Goal: Task Accomplishment & Management: Use online tool/utility

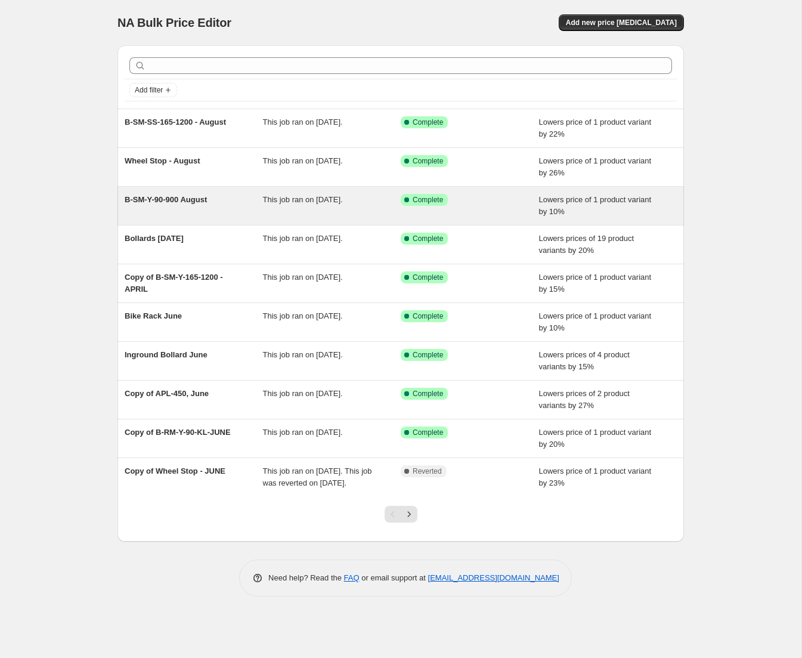
click at [218, 204] on div "B-SM-Y-90-900 August" at bounding box center [194, 206] width 138 height 24
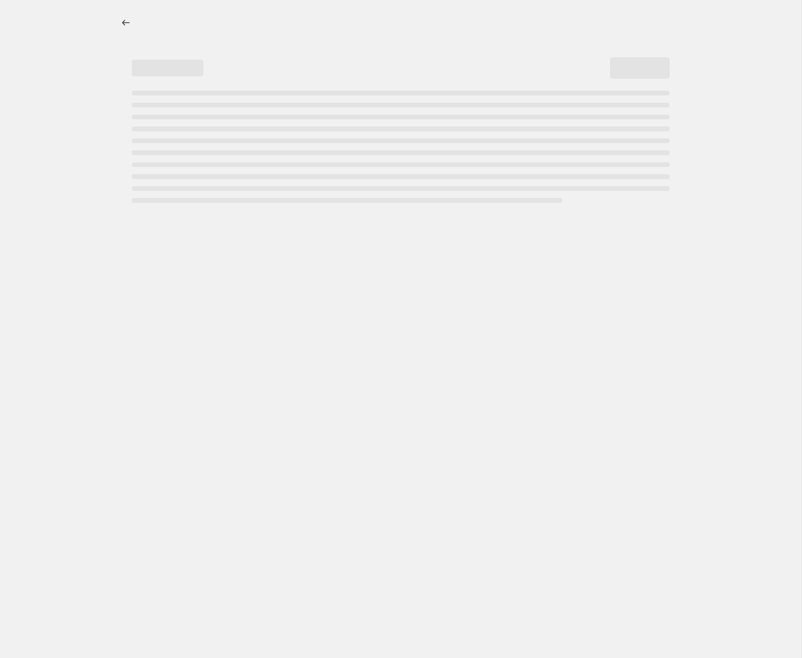
select select "percentage"
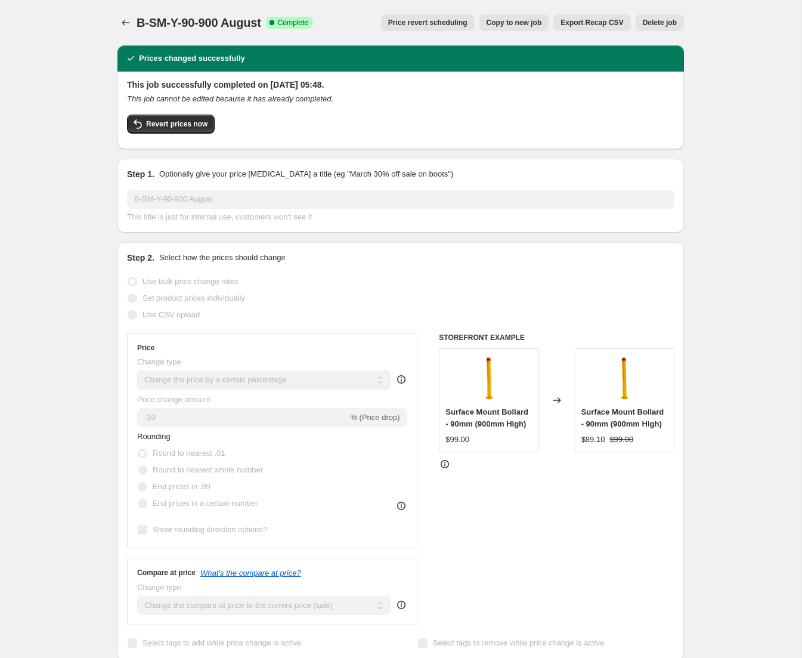
click at [440, 25] on span "Price revert scheduling" at bounding box center [427, 23] width 79 height 10
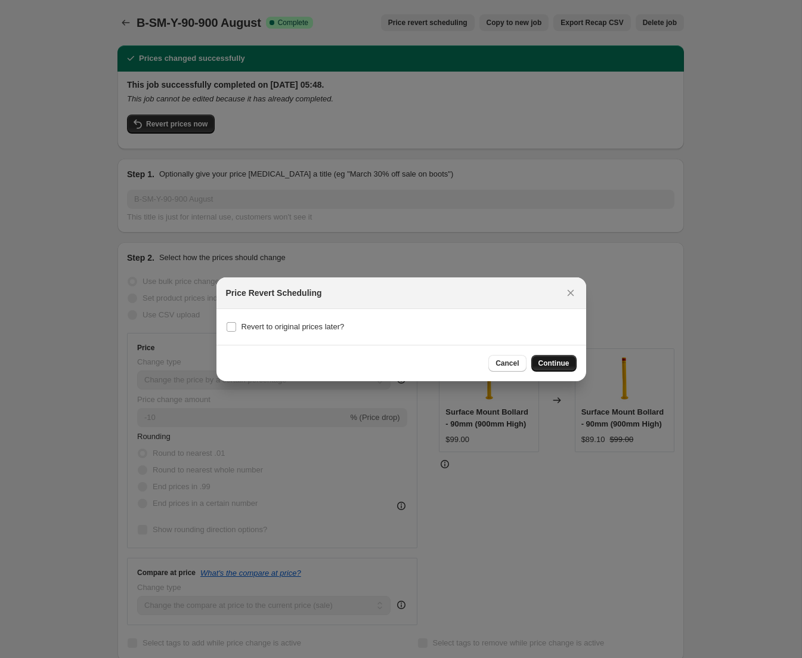
click at [556, 365] on span "Continue" at bounding box center [554, 364] width 31 height 10
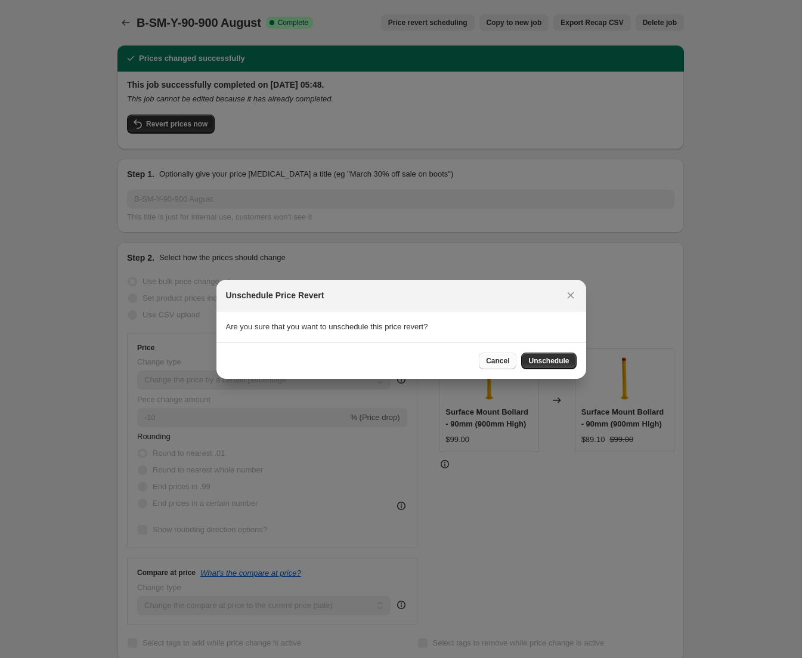
click at [502, 362] on span "Cancel" at bounding box center [497, 361] width 23 height 10
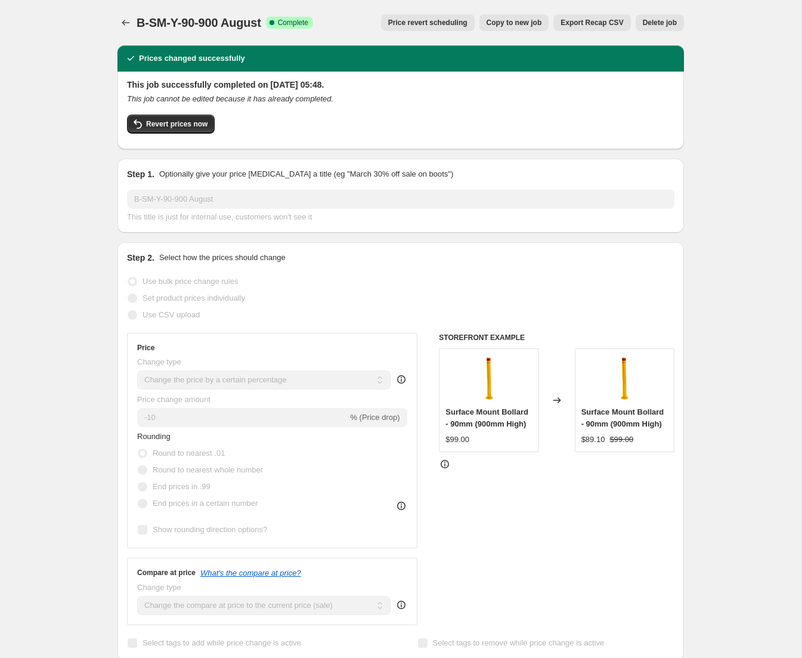
click at [430, 23] on span "Price revert scheduling" at bounding box center [427, 23] width 79 height 10
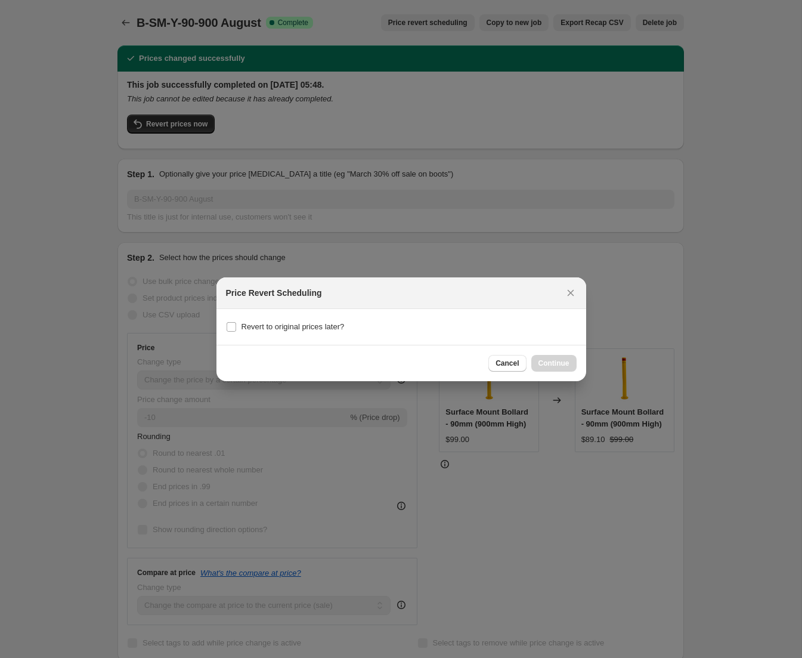
drag, startPoint x: 499, startPoint y: 365, endPoint x: 494, endPoint y: 353, distance: 13.1
click at [499, 365] on span "Cancel" at bounding box center [507, 364] width 23 height 10
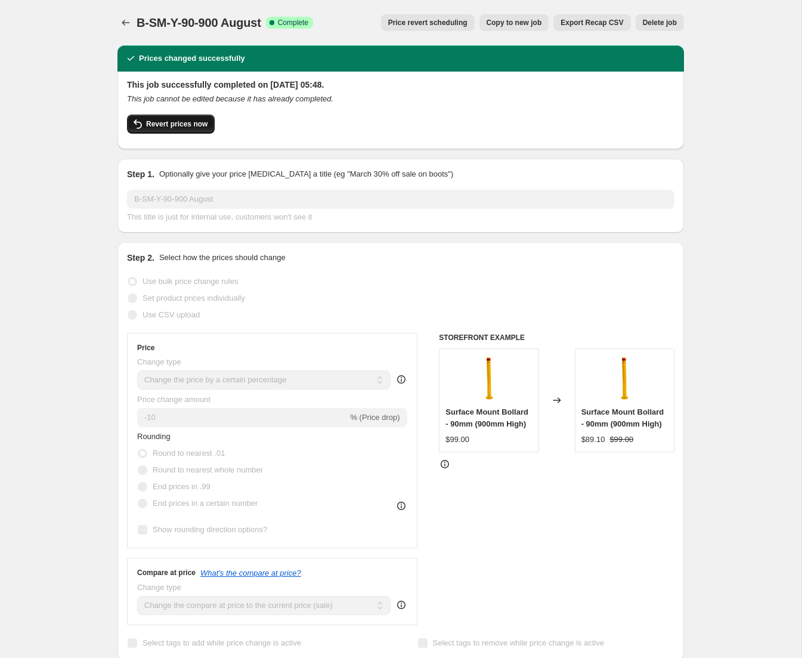
click at [188, 124] on span "Revert prices now" at bounding box center [176, 124] width 61 height 10
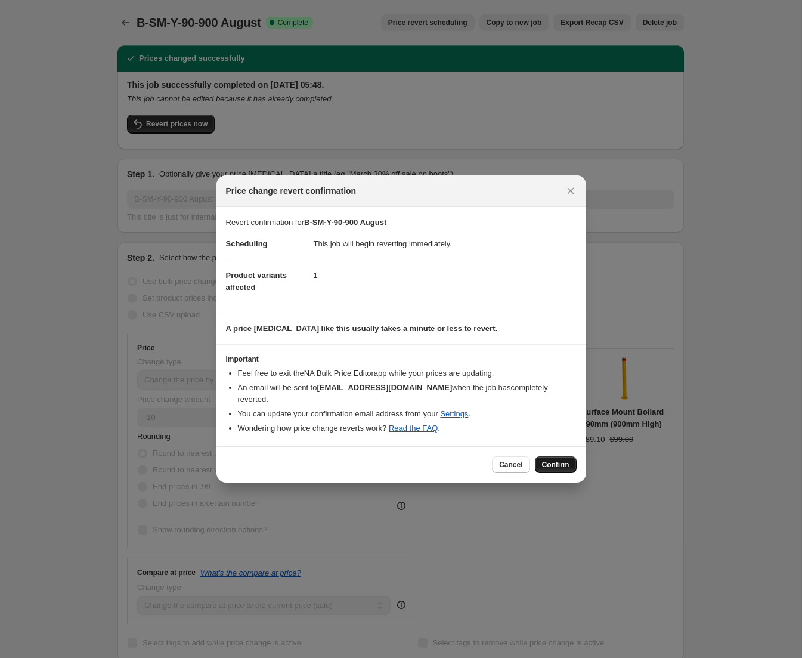
click at [555, 460] on span "Confirm" at bounding box center [555, 465] width 27 height 10
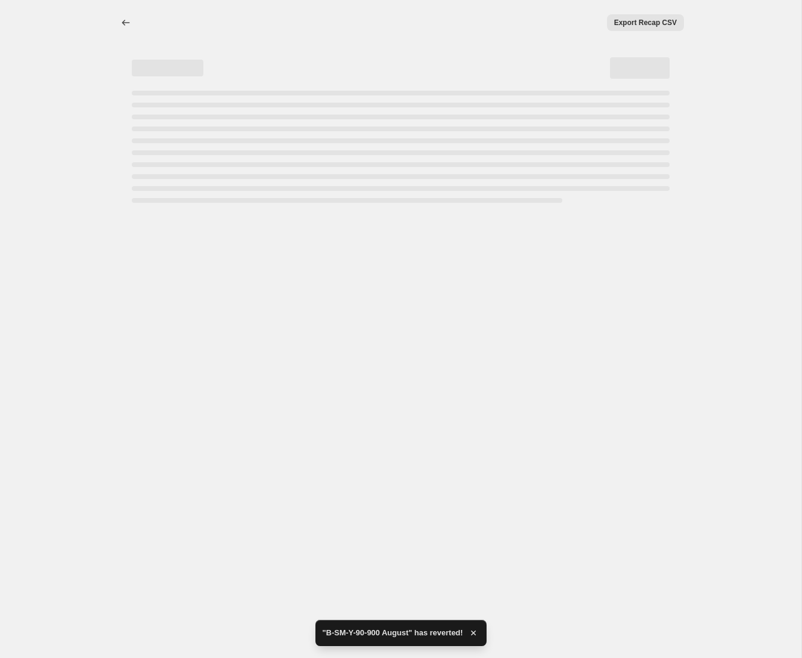
select select "percentage"
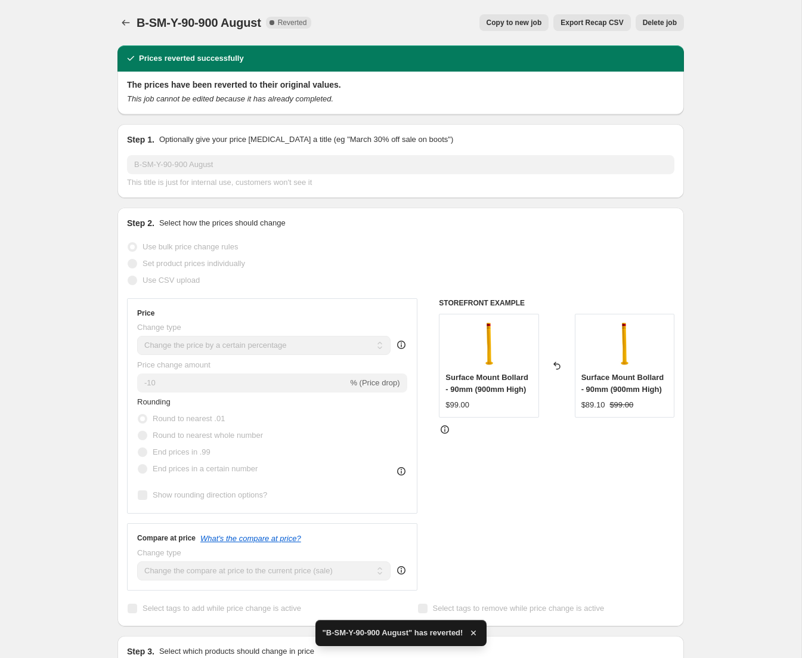
click at [521, 22] on span "Copy to new job" at bounding box center [514, 23] width 55 height 10
select select "percentage"
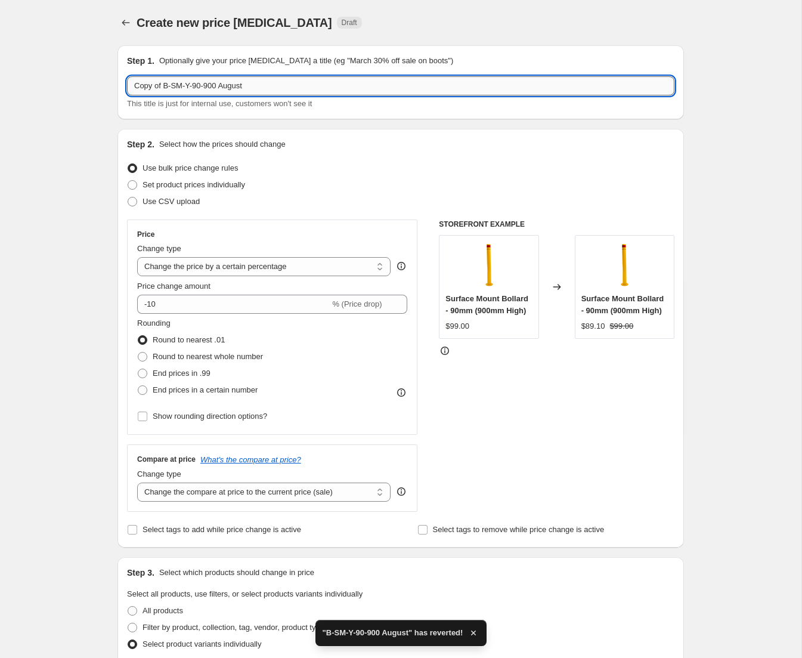
click at [276, 88] on input "Copy of B-SM-Y-90-900 August" at bounding box center [401, 85] width 548 height 19
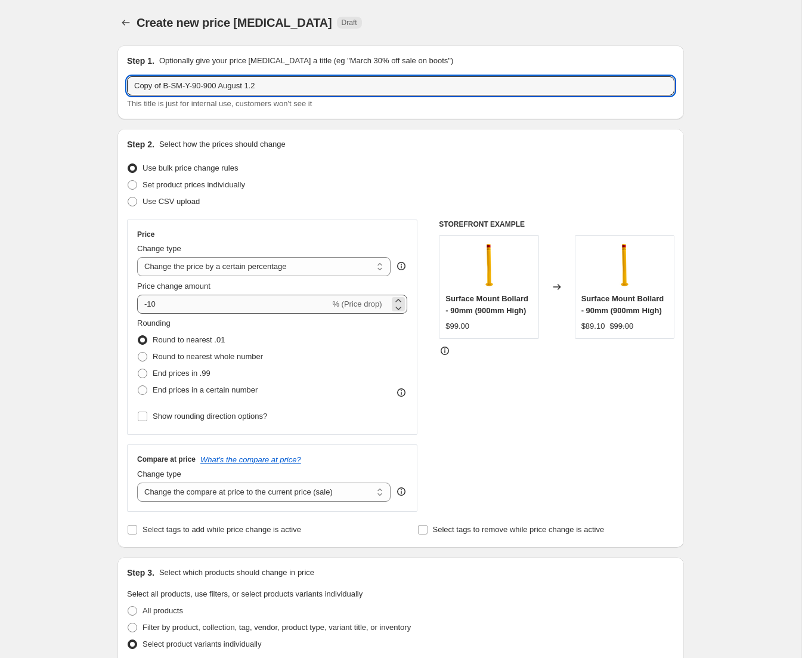
type input "Copy of B-SM-Y-90-900 August 1.2"
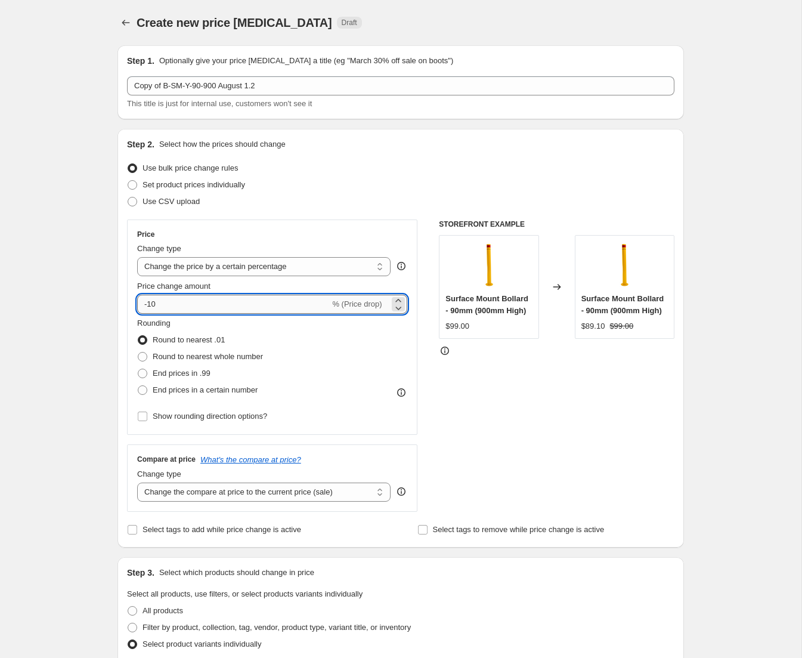
click at [163, 307] on input "-10" at bounding box center [233, 304] width 193 height 19
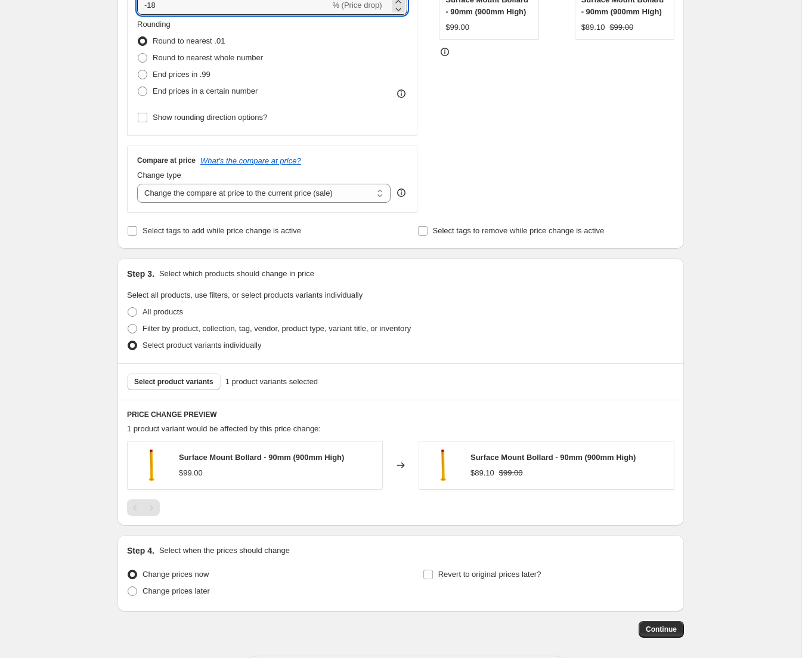
scroll to position [302, 0]
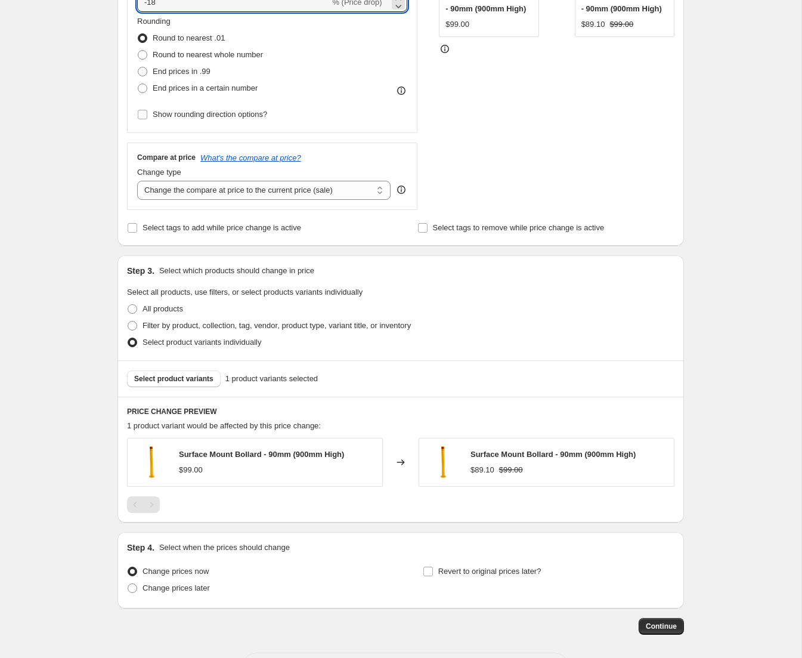
click at [668, 508] on div at bounding box center [401, 504] width 548 height 17
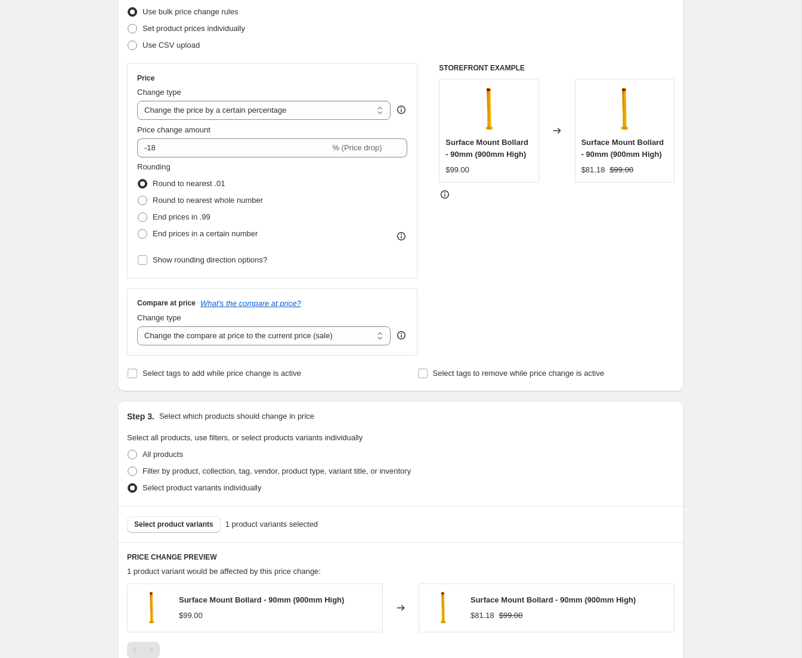
scroll to position [152, 0]
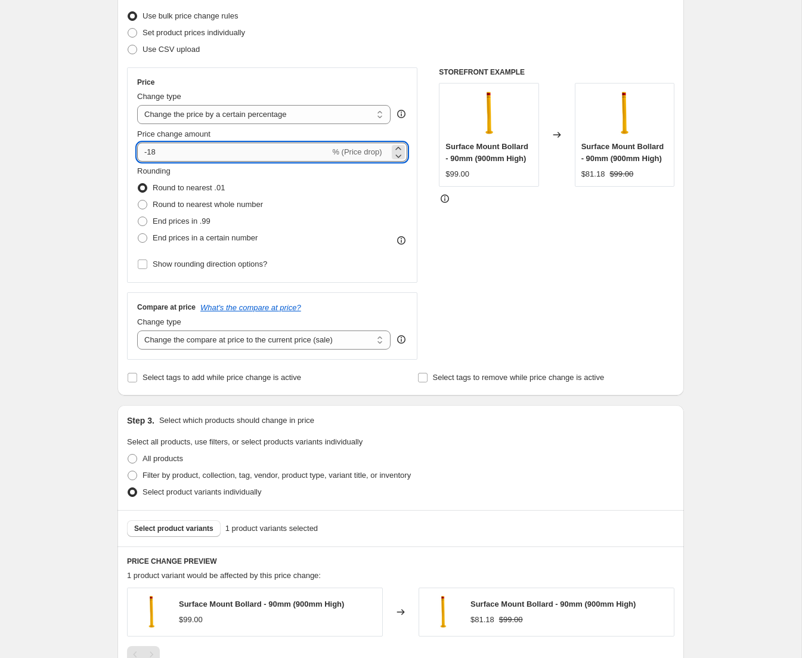
click at [183, 149] on input "-18" at bounding box center [233, 152] width 193 height 19
type input "-17"
click at [693, 256] on div "Create new price change job. This page is ready Create new price change job Dra…" at bounding box center [400, 352] width 595 height 1009
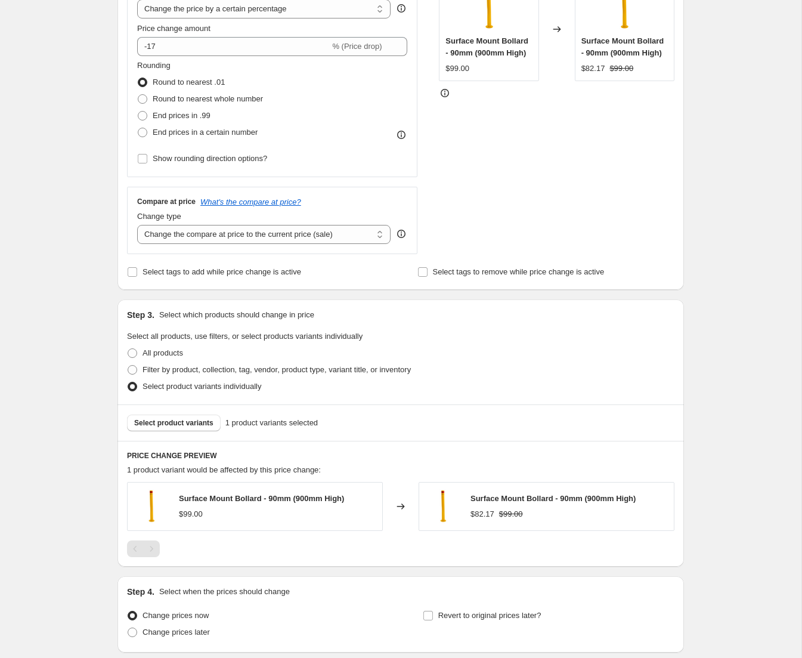
scroll to position [351, 0]
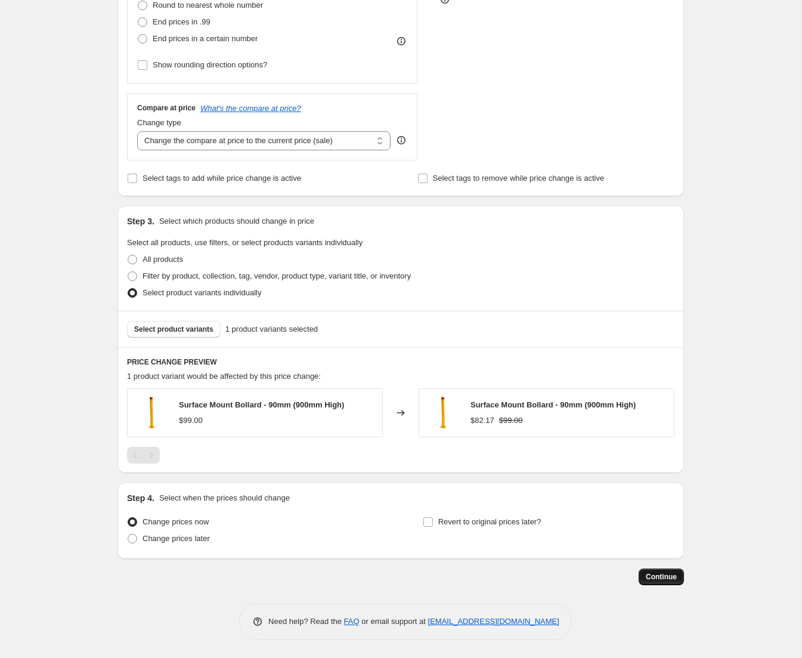
click at [662, 579] on span "Continue" at bounding box center [661, 577] width 31 height 10
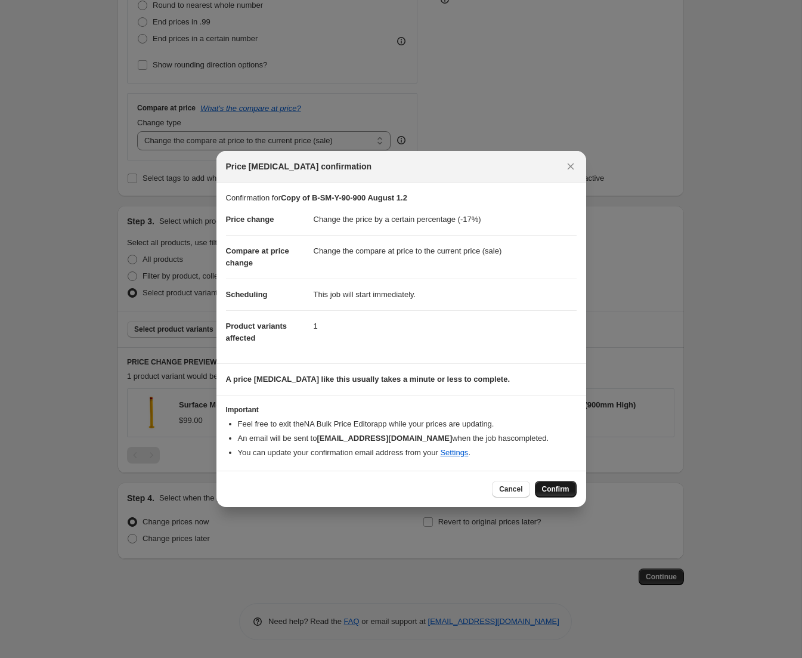
click at [553, 486] on span "Confirm" at bounding box center [555, 489] width 27 height 10
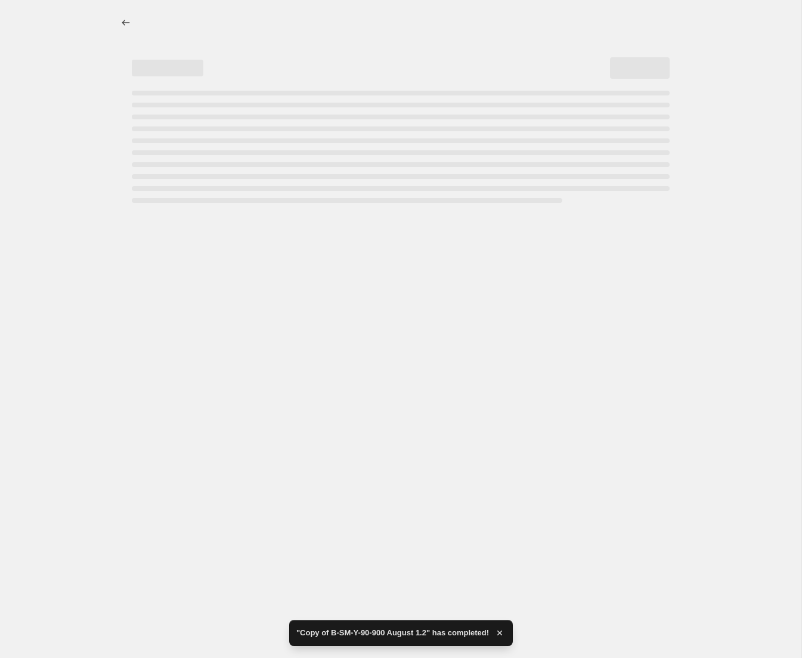
select select "percentage"
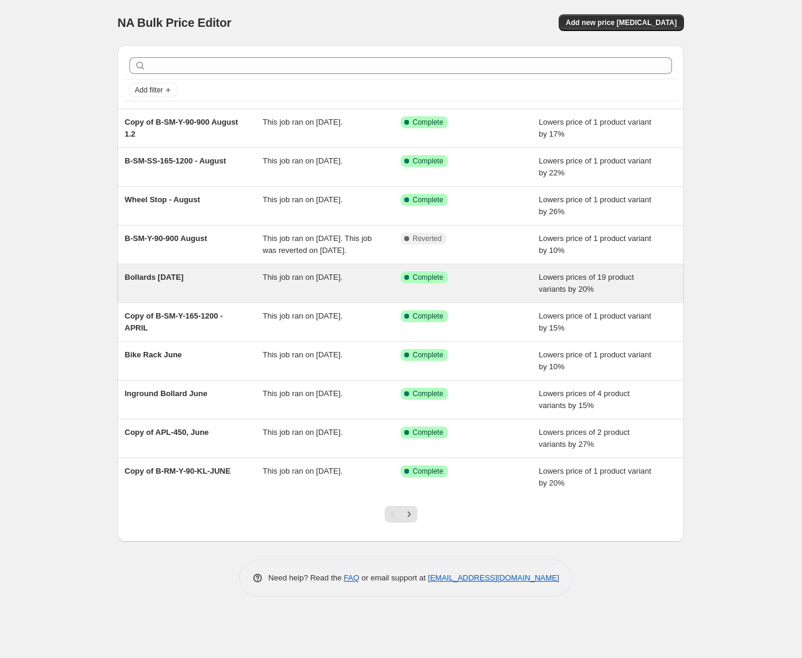
click at [329, 282] on span "This job ran on [DATE]." at bounding box center [303, 277] width 80 height 9
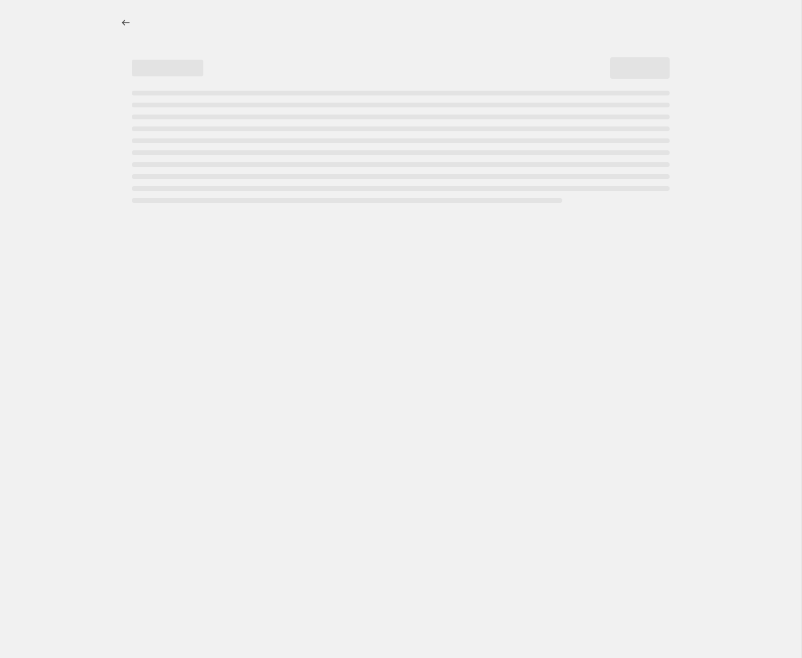
select select "percentage"
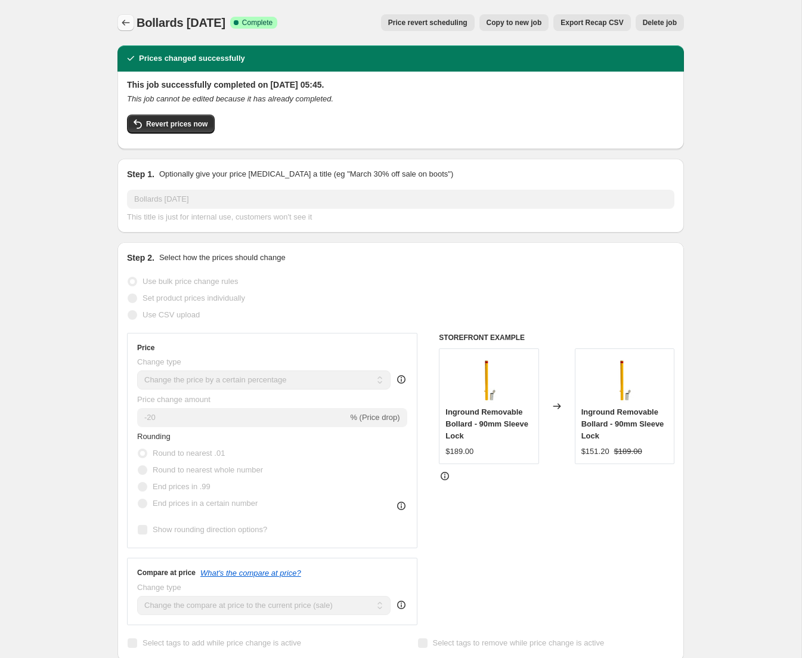
click at [129, 22] on icon "Price change jobs" at bounding box center [126, 23] width 12 height 12
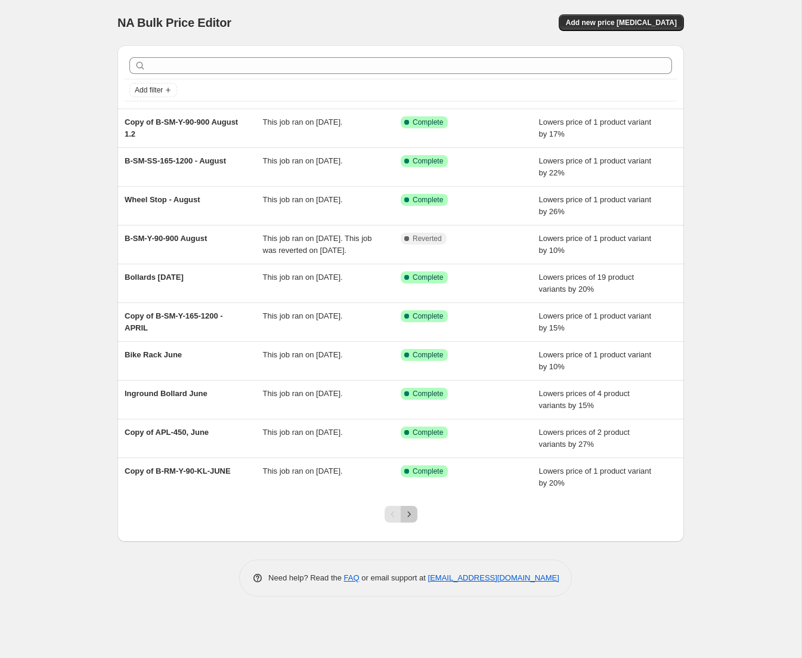
click at [410, 520] on icon "Next" at bounding box center [409, 514] width 12 height 12
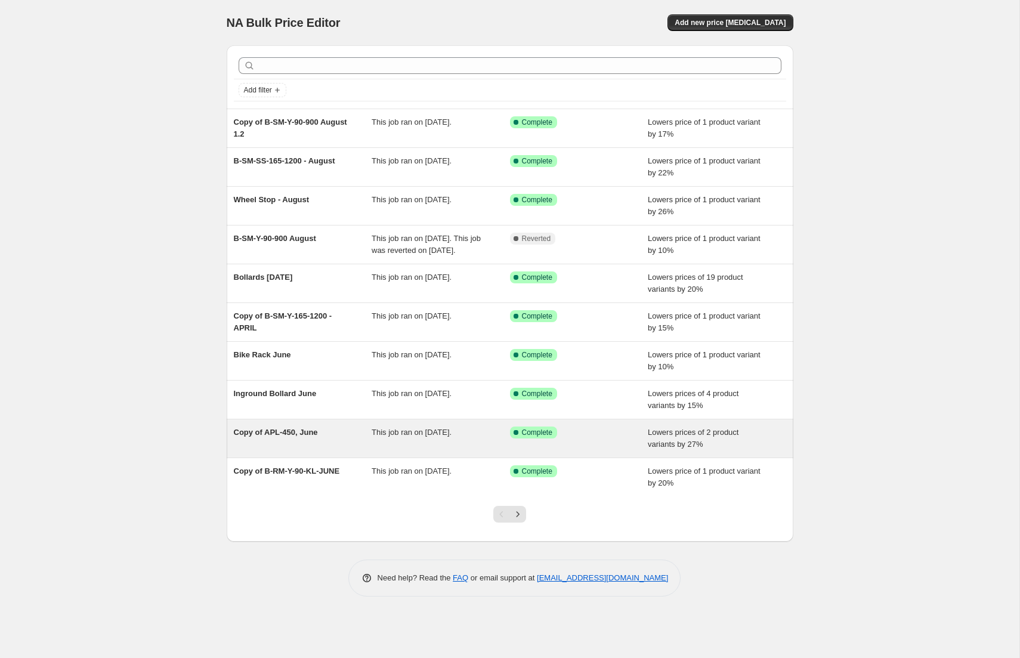
click at [452, 437] on span "This job ran on [DATE]." at bounding box center [412, 432] width 80 height 9
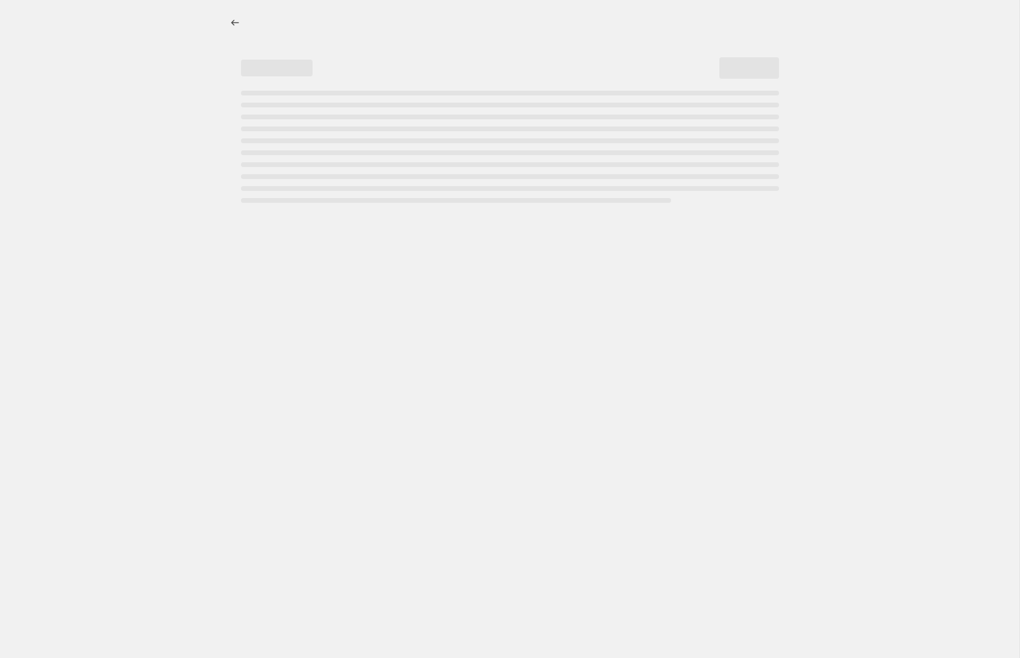
select select "percentage"
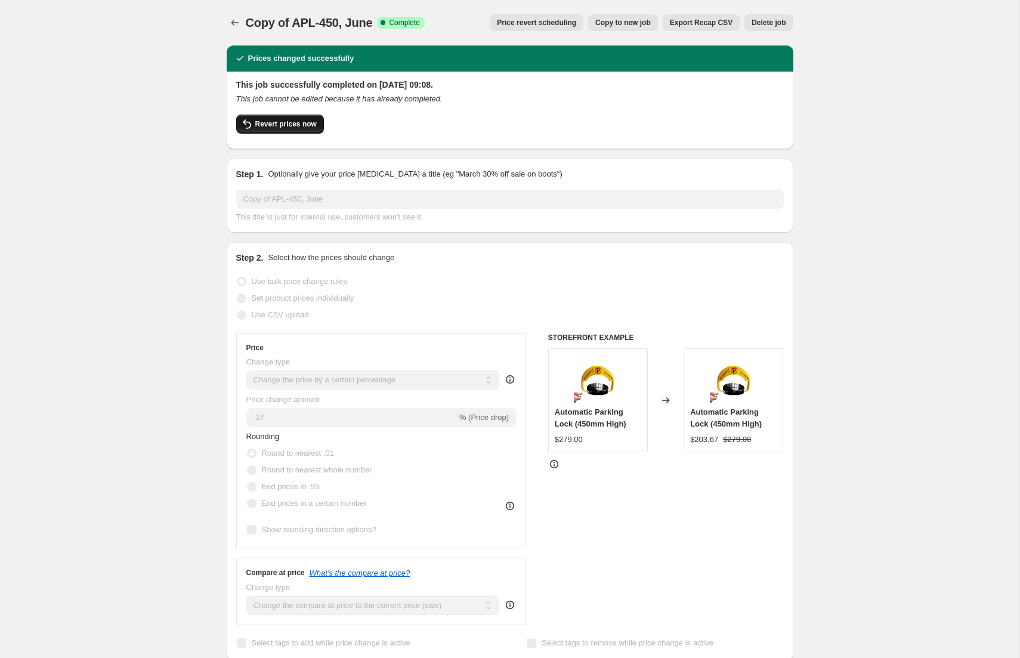
click at [276, 125] on span "Revert prices now" at bounding box center [285, 124] width 61 height 10
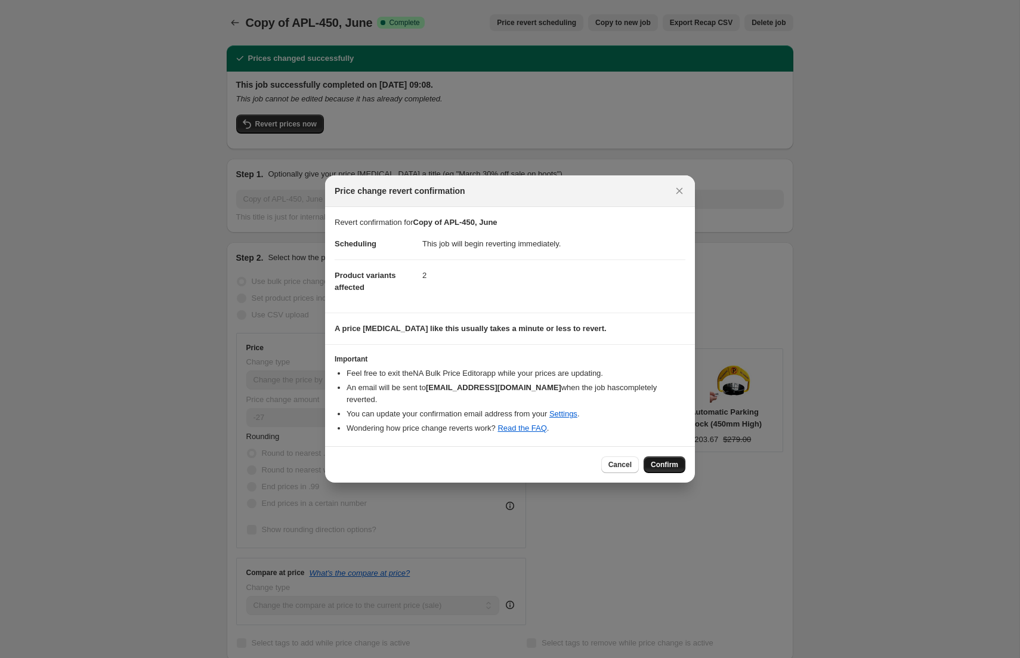
click at [656, 460] on span "Confirm" at bounding box center [664, 465] width 27 height 10
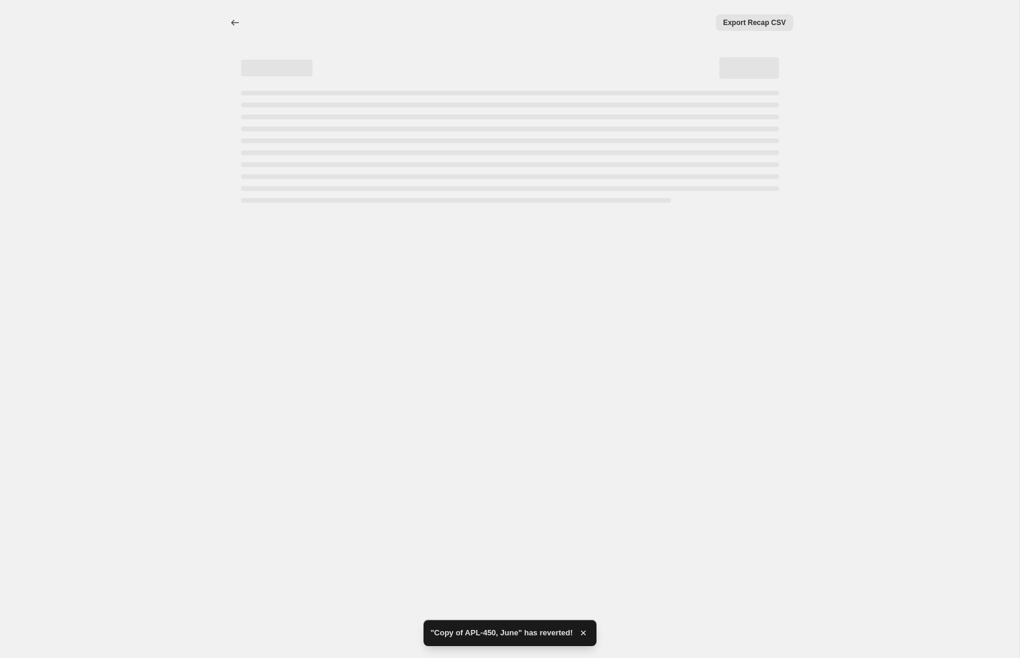
select select "percentage"
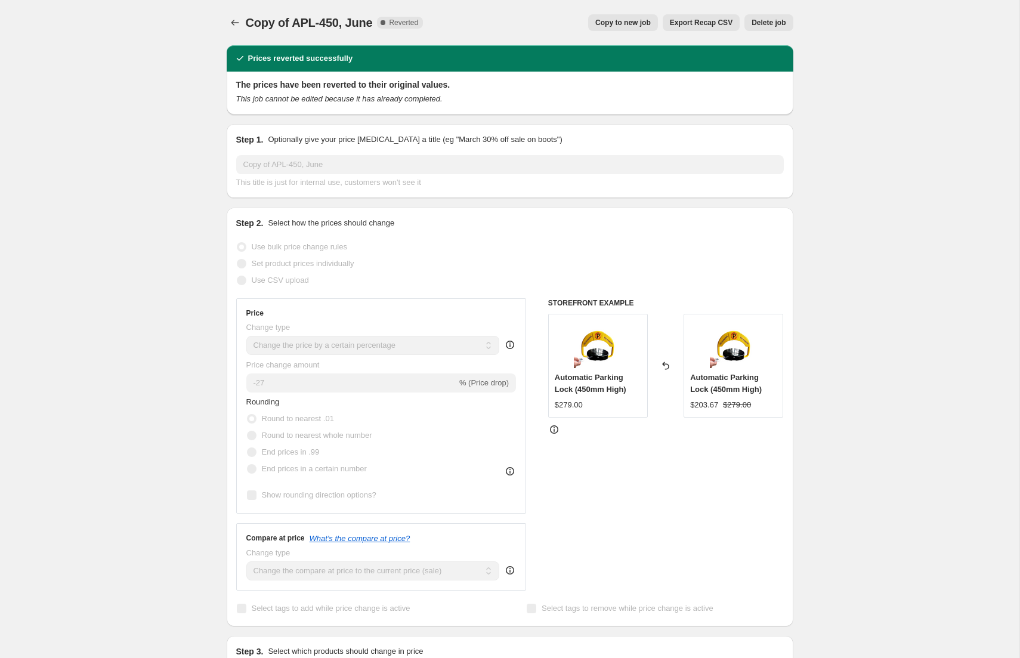
click at [626, 21] on span "Copy to new job" at bounding box center [622, 23] width 55 height 10
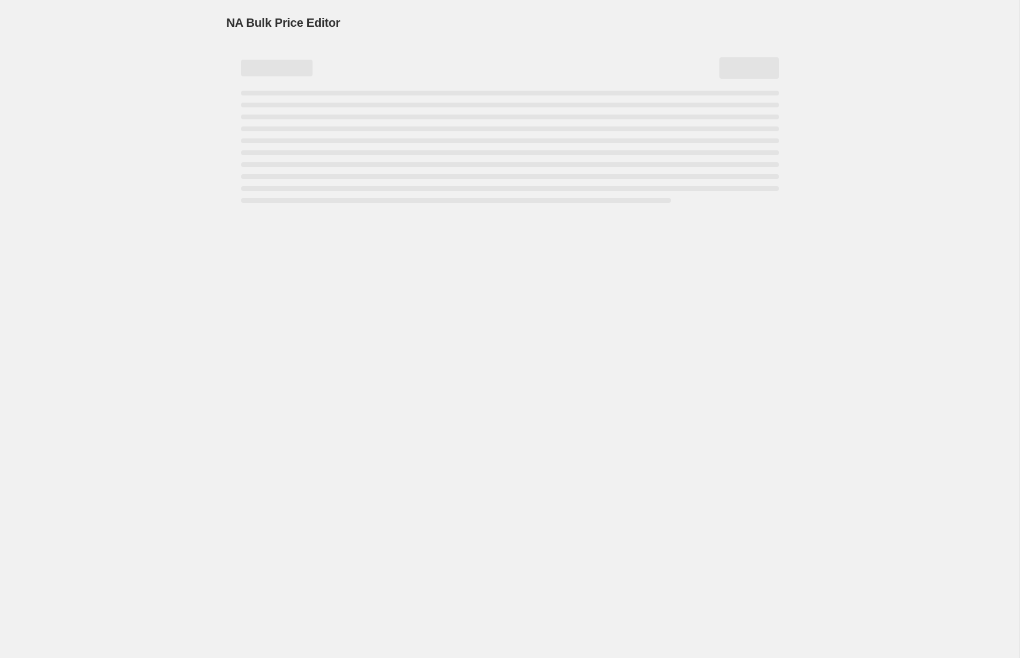
select select "percentage"
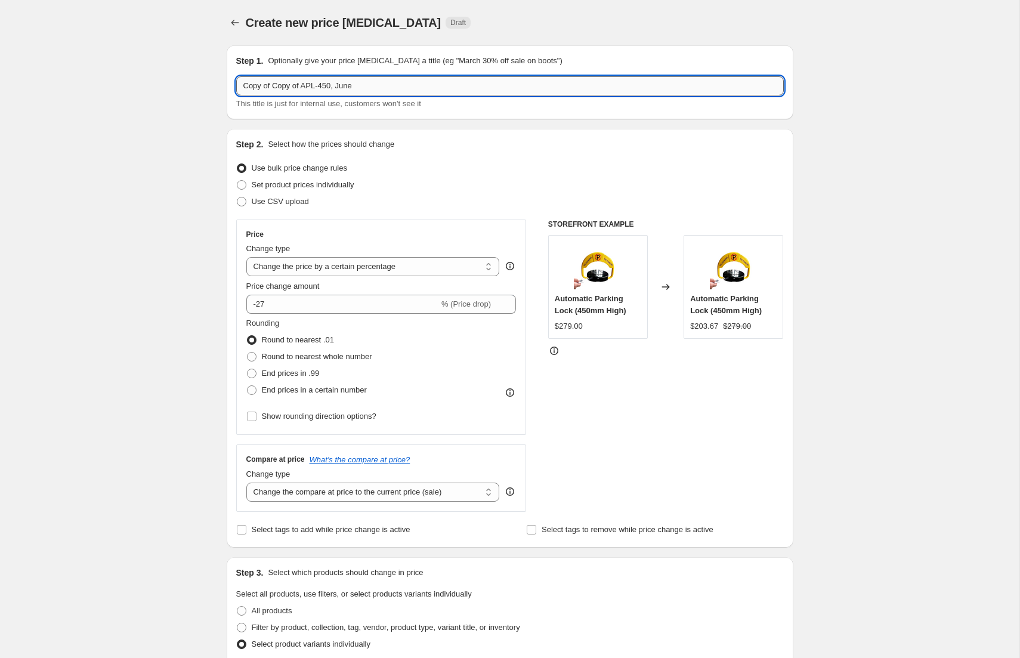
click at [367, 87] on input "Copy of Copy of APL-450, June" at bounding box center [510, 85] width 548 height 19
type input "Copy of Copy of APL-450, August"
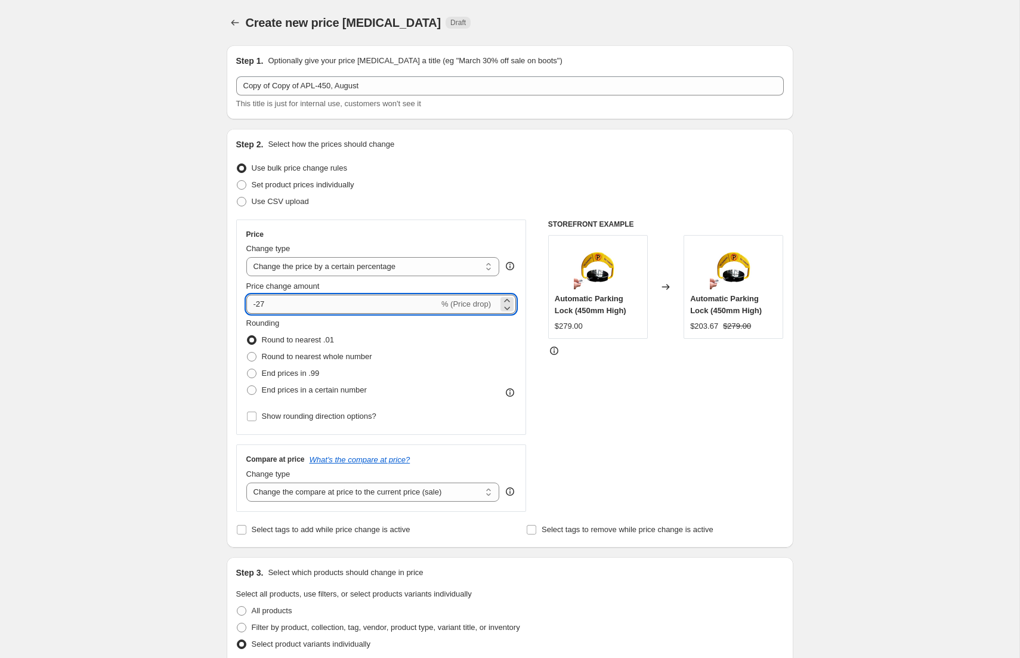
click at [276, 301] on input "-27" at bounding box center [342, 304] width 193 height 19
type input "-2"
type input "-35"
click at [710, 368] on div "STOREFRONT EXAMPLE Automatic Parking Lock (450mm High) $279.00 Changed to Autom…" at bounding box center [666, 366] width 236 height 292
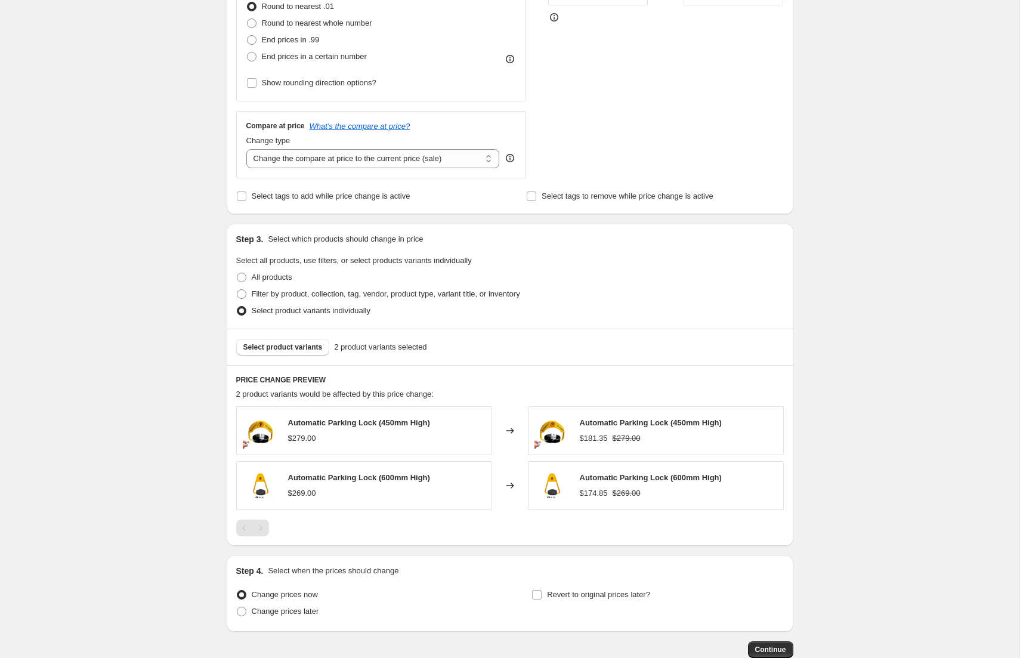
scroll to position [406, 0]
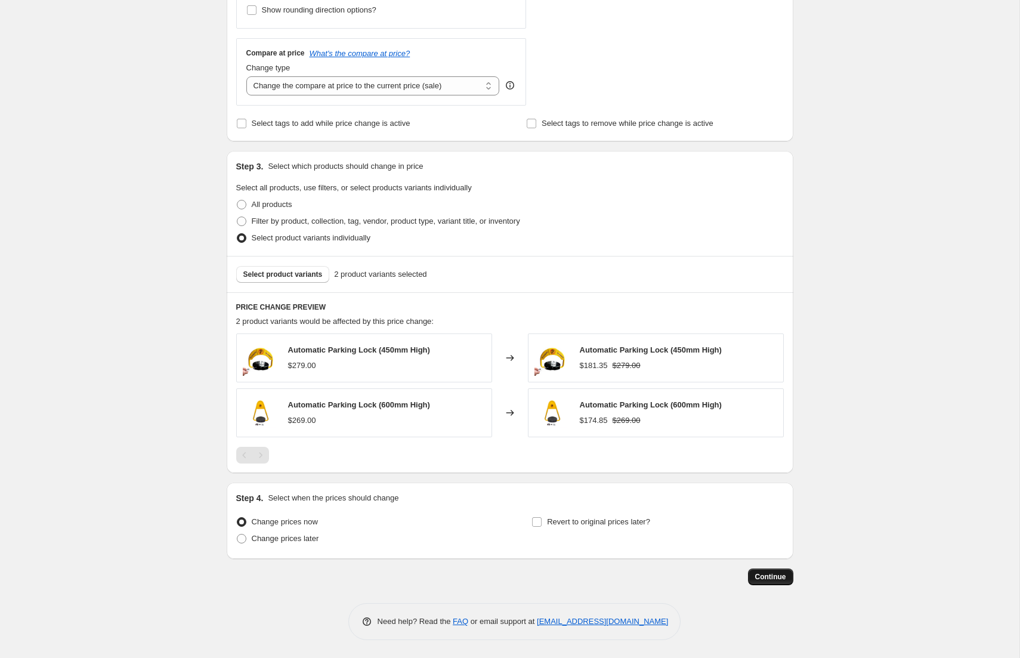
click at [770, 579] on span "Continue" at bounding box center [770, 577] width 31 height 10
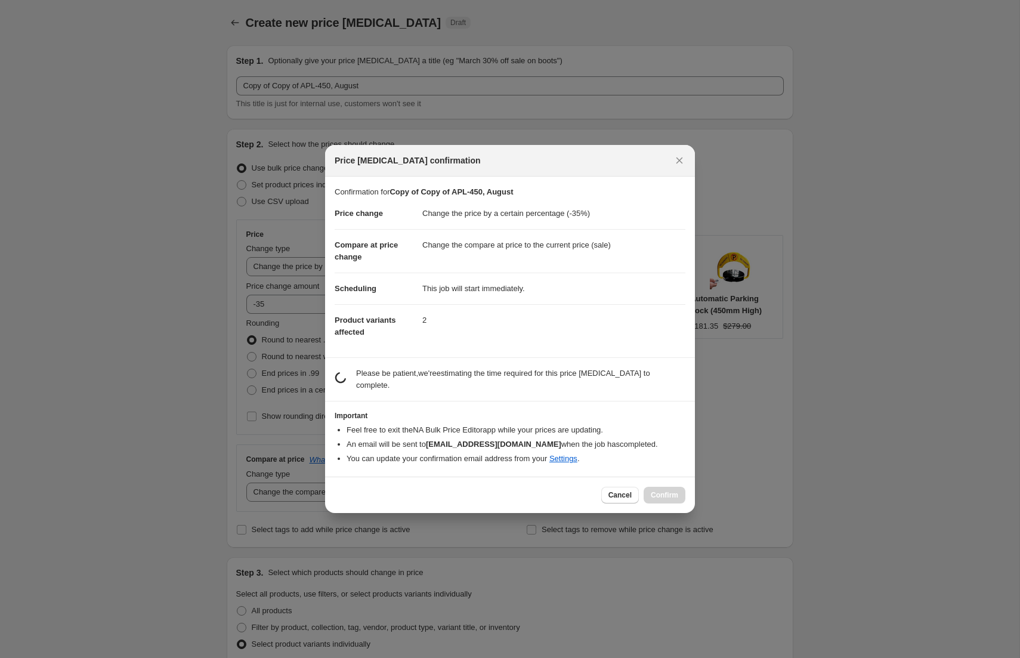
scroll to position [0, 0]
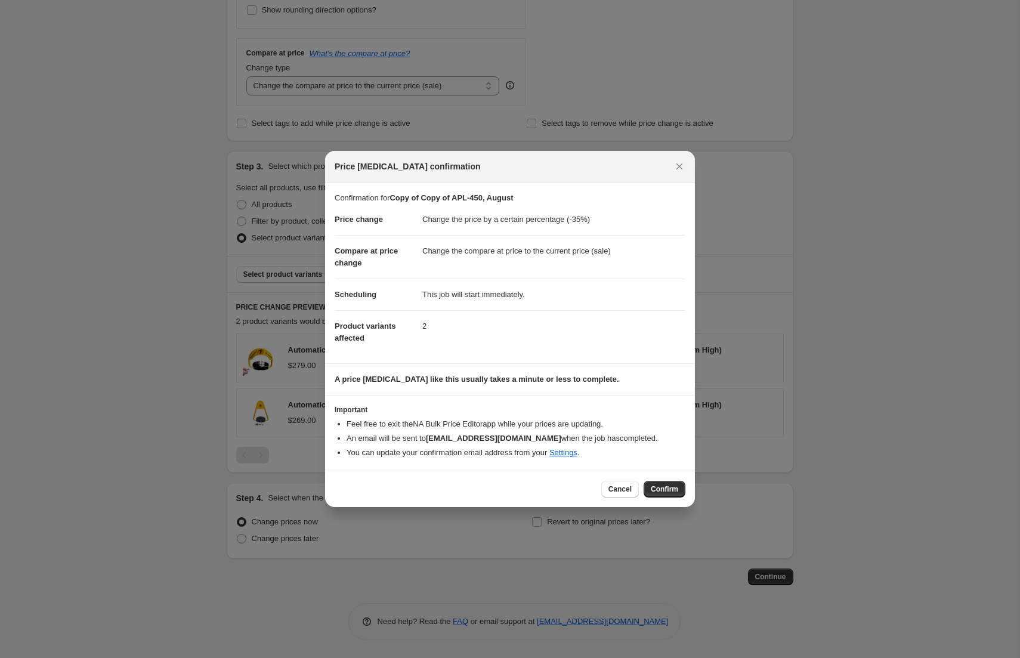
click at [657, 487] on span "Confirm" at bounding box center [664, 489] width 27 height 10
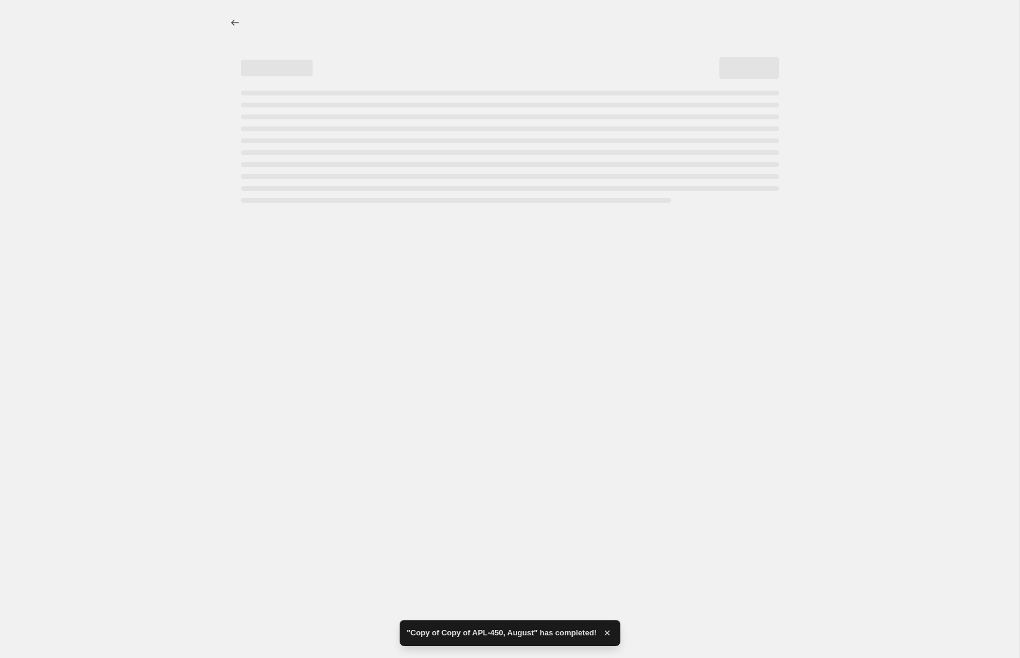
select select "percentage"
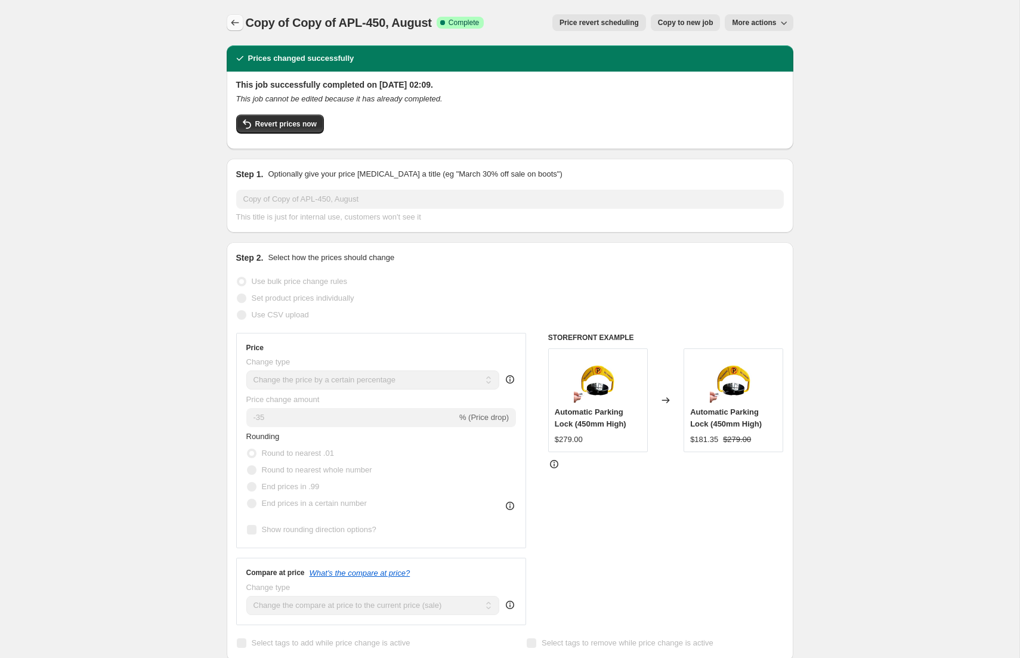
click at [235, 24] on icon "Price change jobs" at bounding box center [235, 23] width 12 height 12
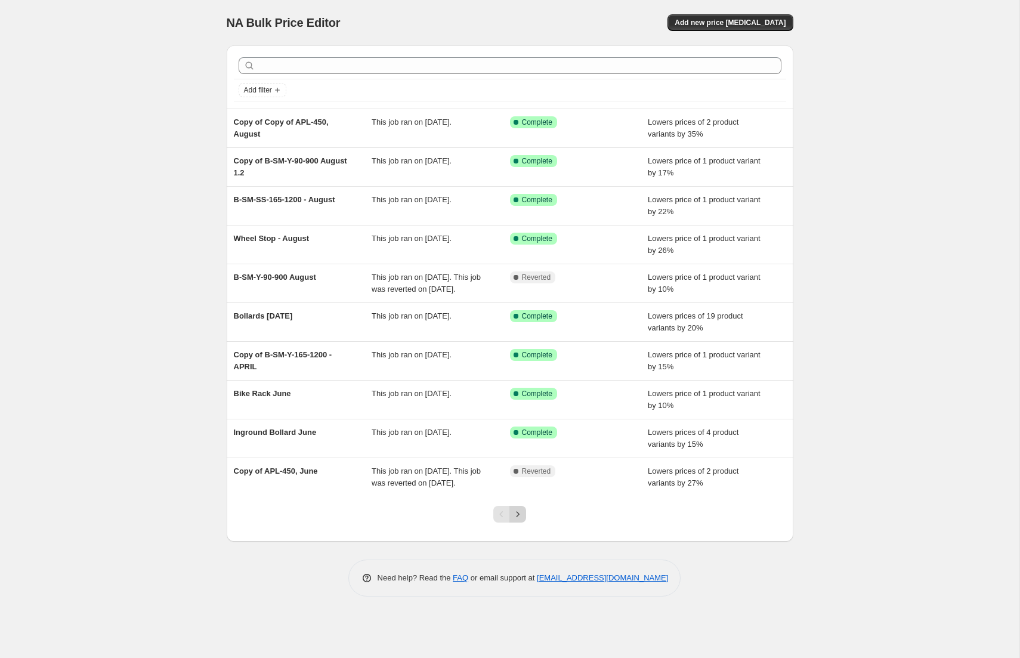
click at [520, 520] on icon "Next" at bounding box center [518, 514] width 12 height 12
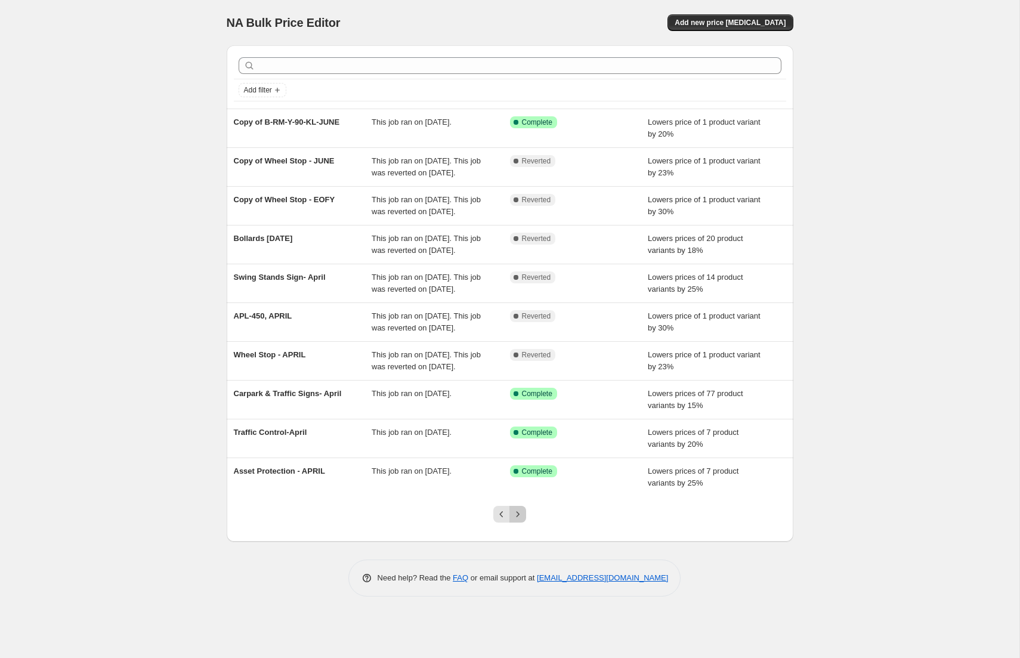
click at [522, 520] on icon "Next" at bounding box center [518, 514] width 12 height 12
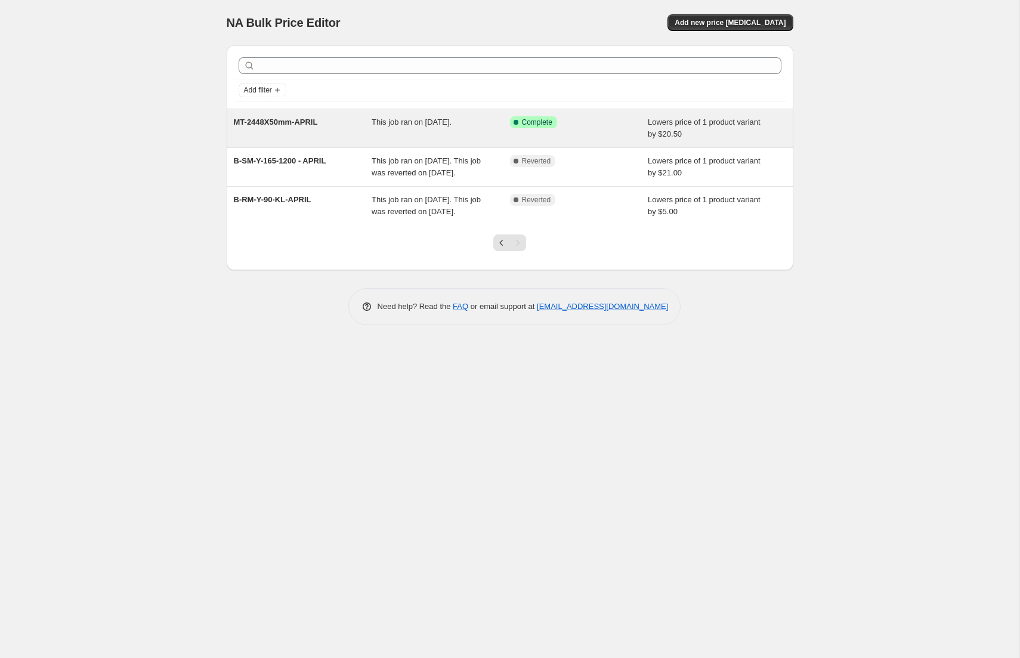
click at [435, 126] on span "This job ran on 29 April 2025." at bounding box center [412, 122] width 80 height 9
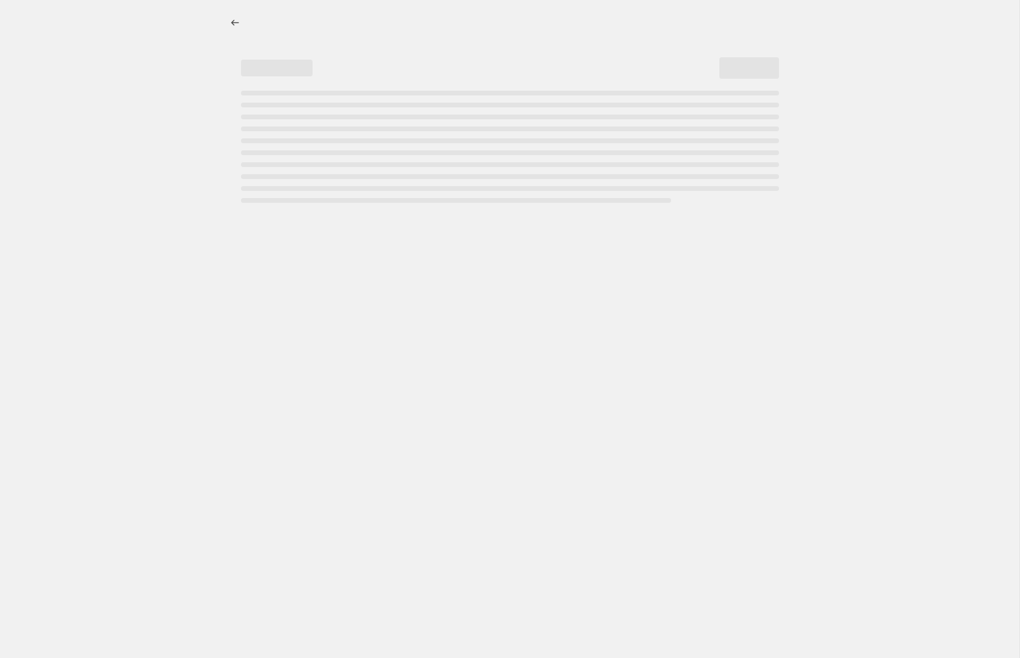
select select "by"
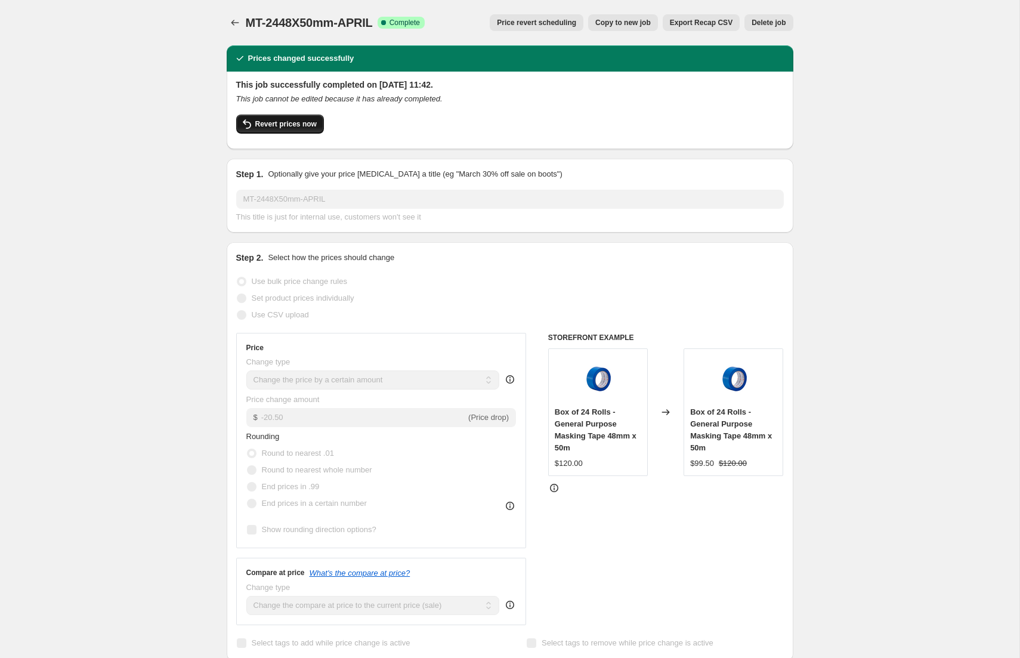
click at [288, 123] on span "Revert prices now" at bounding box center [285, 124] width 61 height 10
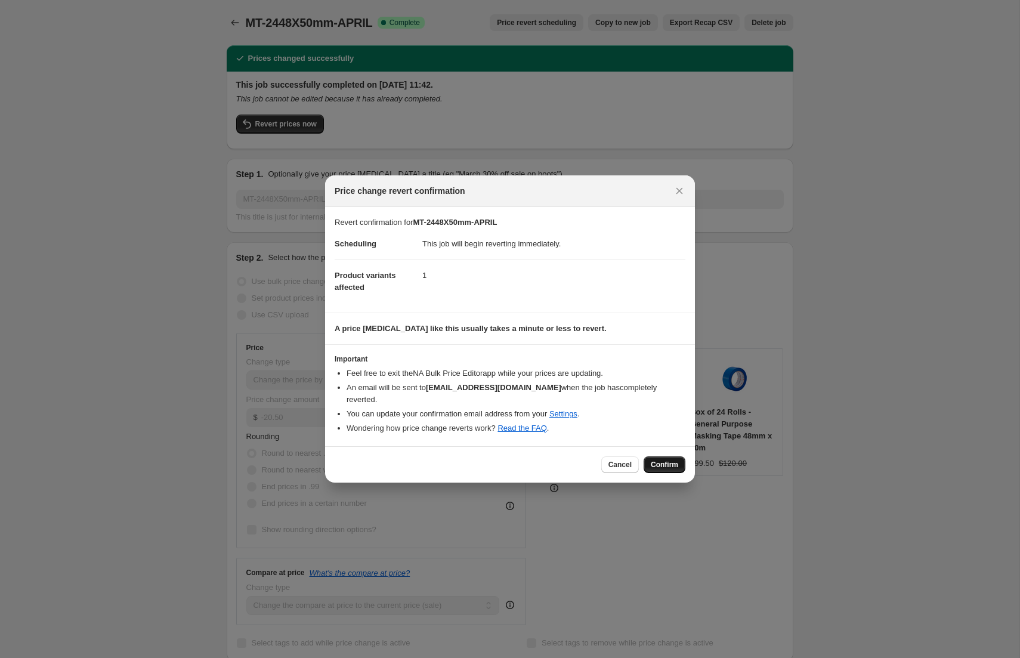
click at [658, 461] on span "Confirm" at bounding box center [664, 465] width 27 height 10
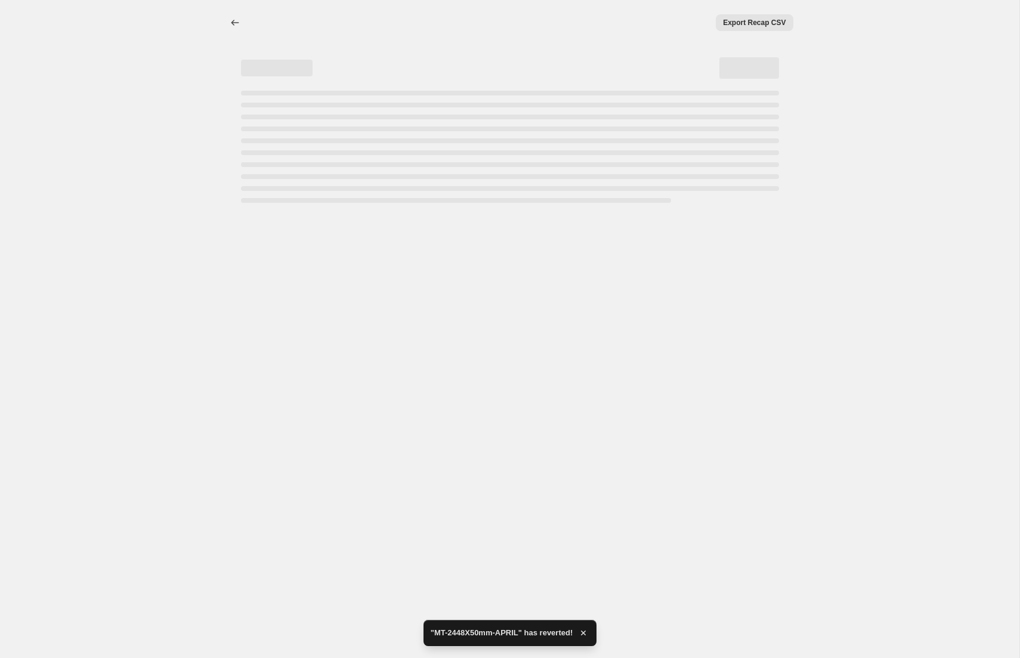
select select "by"
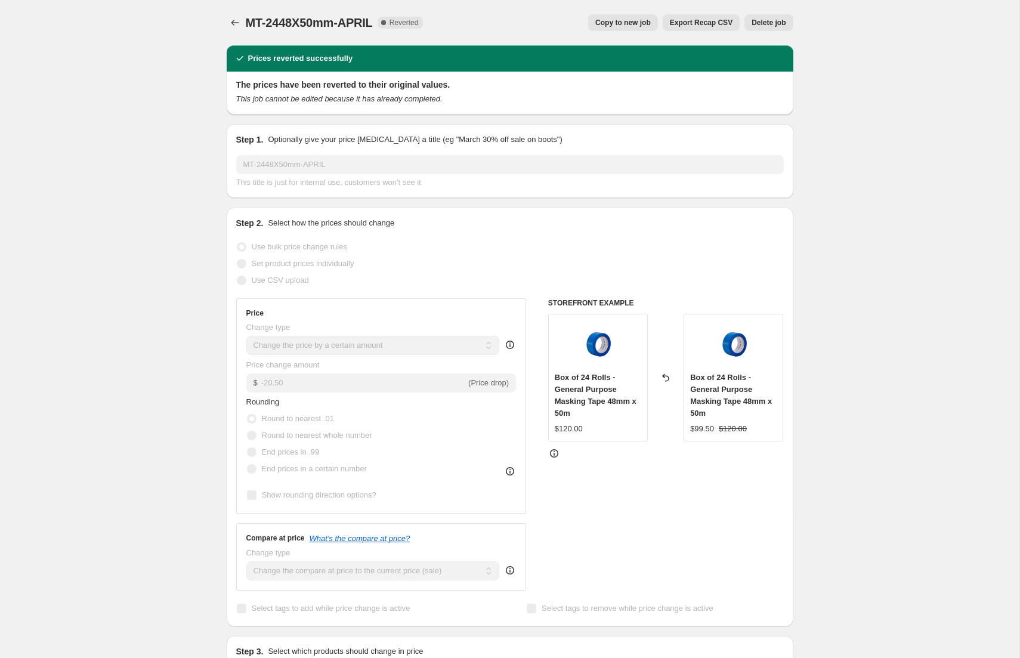
click at [623, 25] on span "Copy to new job" at bounding box center [622, 23] width 55 height 10
select select "by"
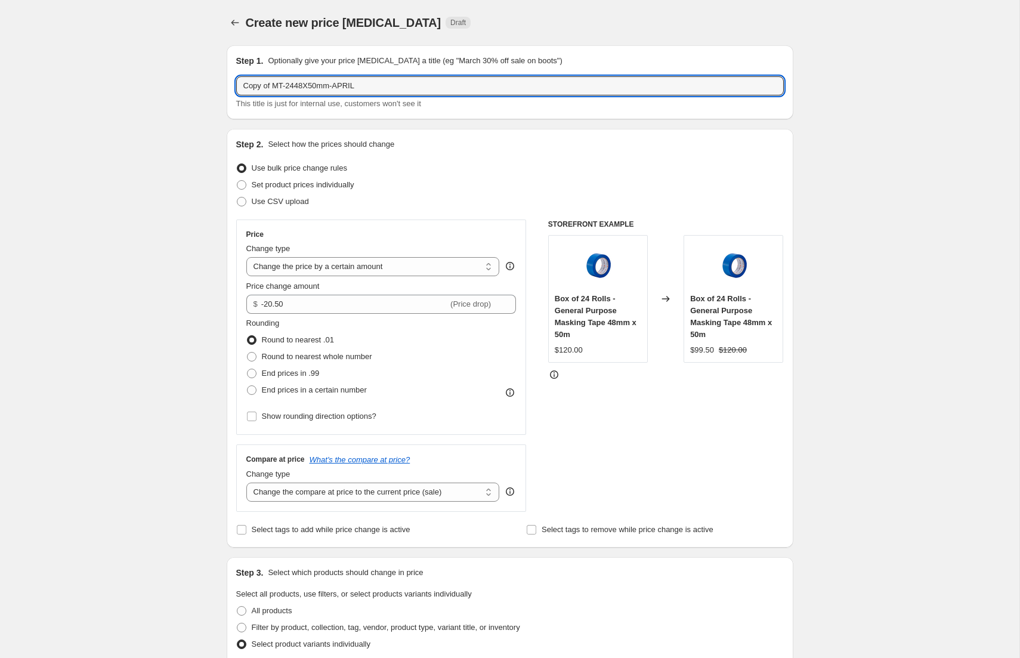
drag, startPoint x: 273, startPoint y: 86, endPoint x: 141, endPoint y: 84, distance: 131.9
click at [141, 84] on div "Create new price change job. This page is ready Create new price change job Dra…" at bounding box center [510, 506] width 1020 height 1013
drag, startPoint x: 384, startPoint y: 86, endPoint x: 322, endPoint y: 87, distance: 62.1
click at [310, 81] on input "MT-2448X50mm-APRIL" at bounding box center [510, 85] width 548 height 19
type input "MT-2448X50mm-August"
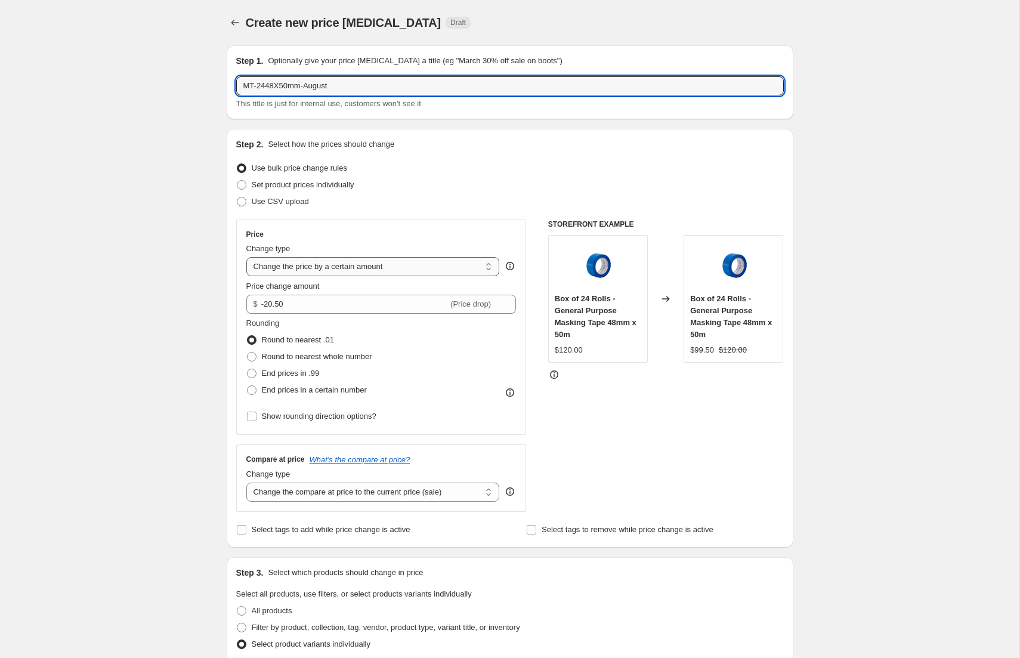
click at [371, 267] on select "Change the price to a certain amount Change the price by a certain amount Chang…" at bounding box center [373, 266] width 254 height 19
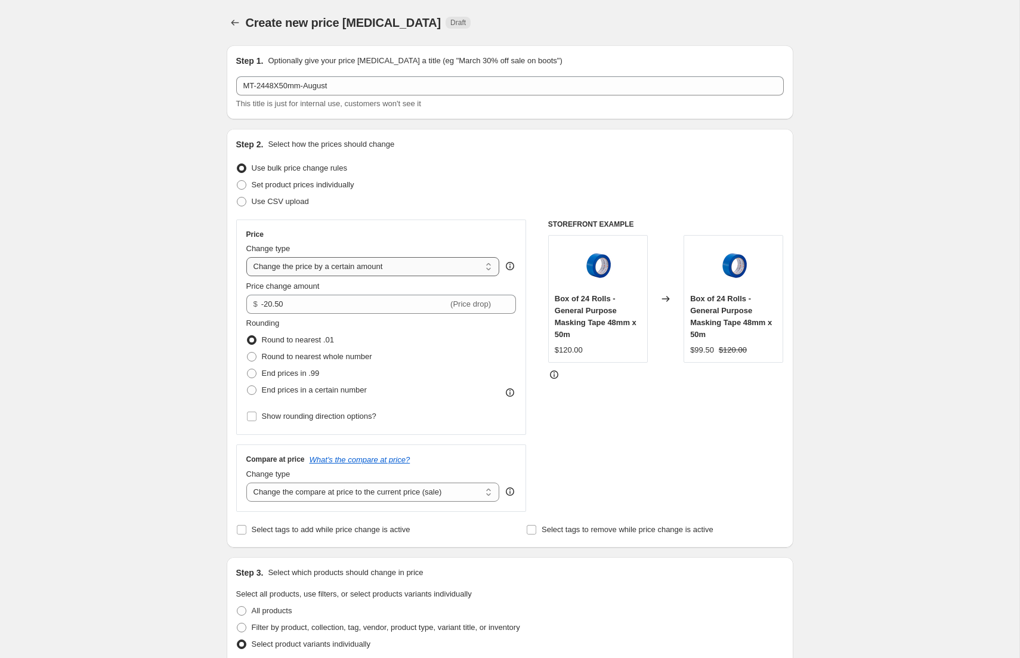
select select "percentage"
click at [246, 257] on select "Change the price to a certain amount Change the price by a certain amount Chang…" at bounding box center [373, 266] width 254 height 19
click at [329, 306] on input "-15" at bounding box center [342, 304] width 193 height 19
type input "-1"
type input "-25"
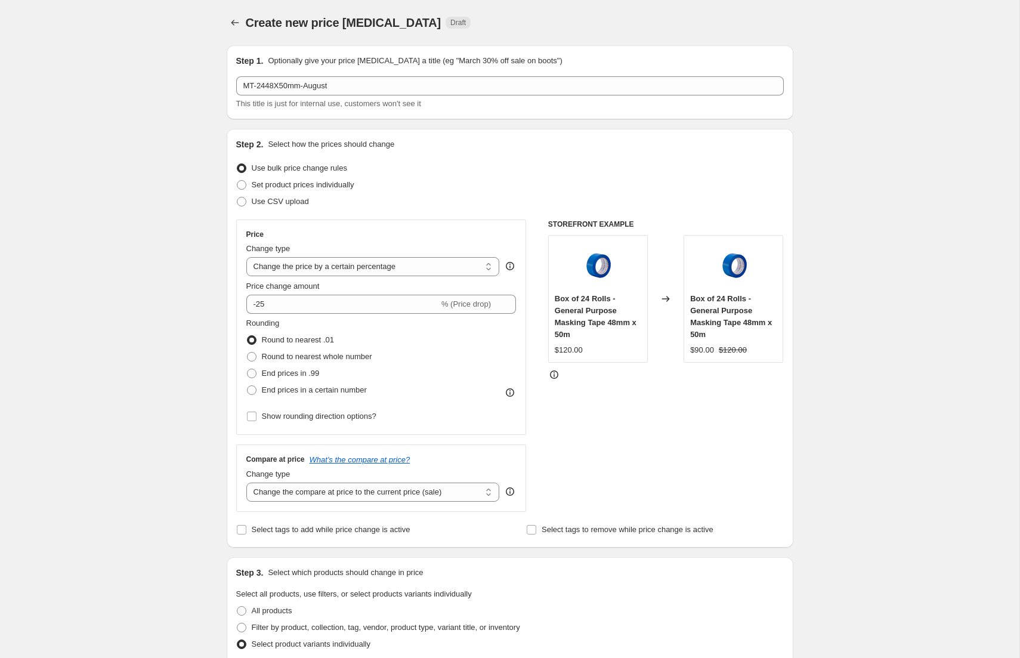
click at [706, 423] on div "STOREFRONT EXAMPLE Box of 24 Rolls - General Purpose Masking Tape 48mm x 50m $1…" at bounding box center [666, 366] width 236 height 292
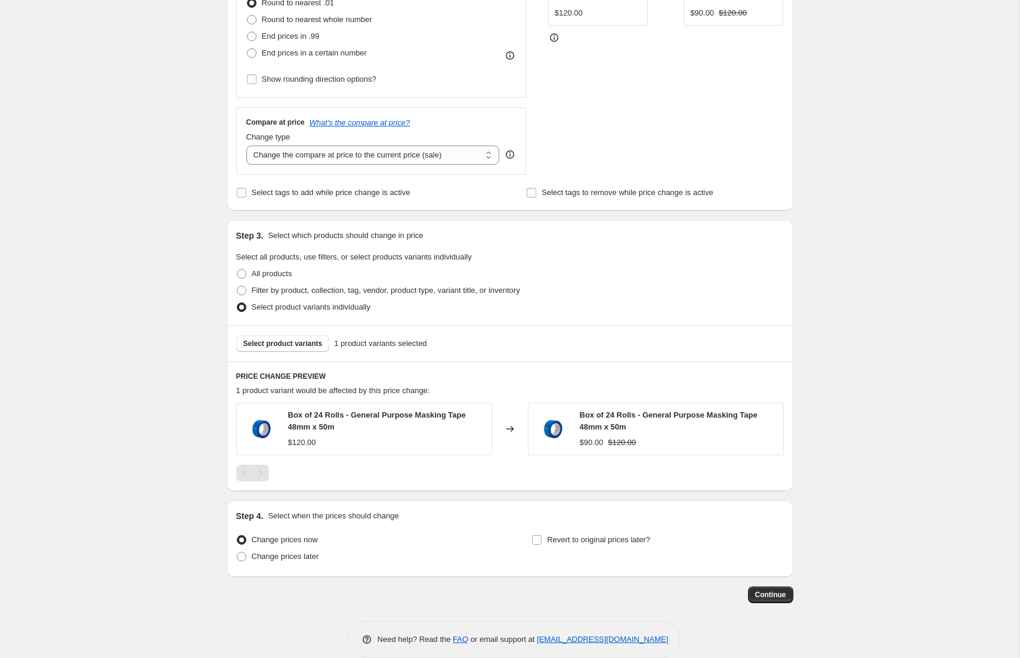
scroll to position [355, 0]
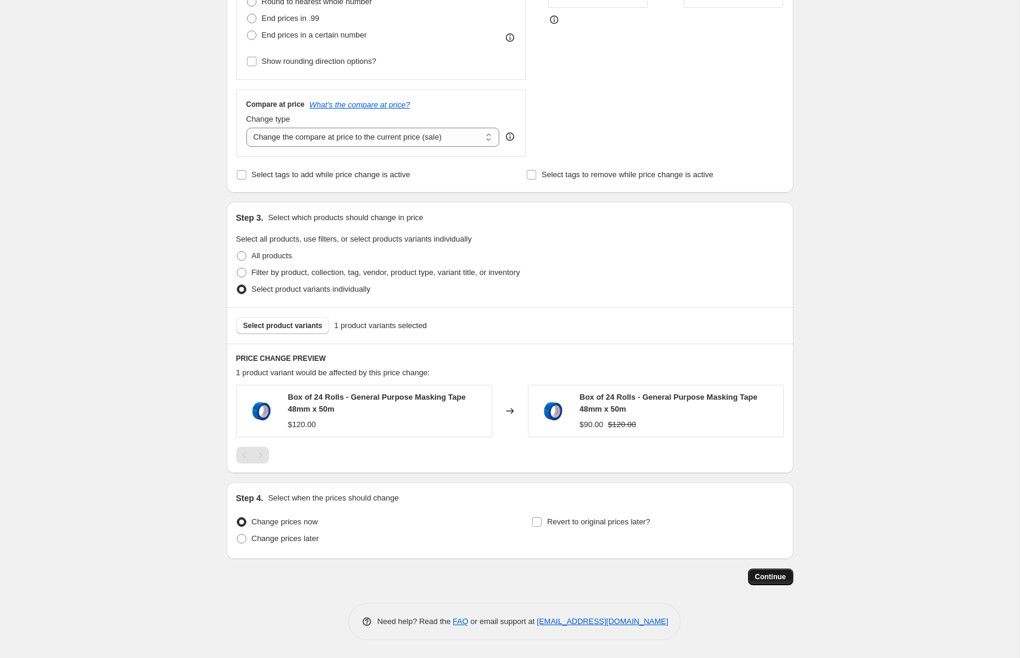
click at [771, 576] on span "Continue" at bounding box center [770, 577] width 31 height 10
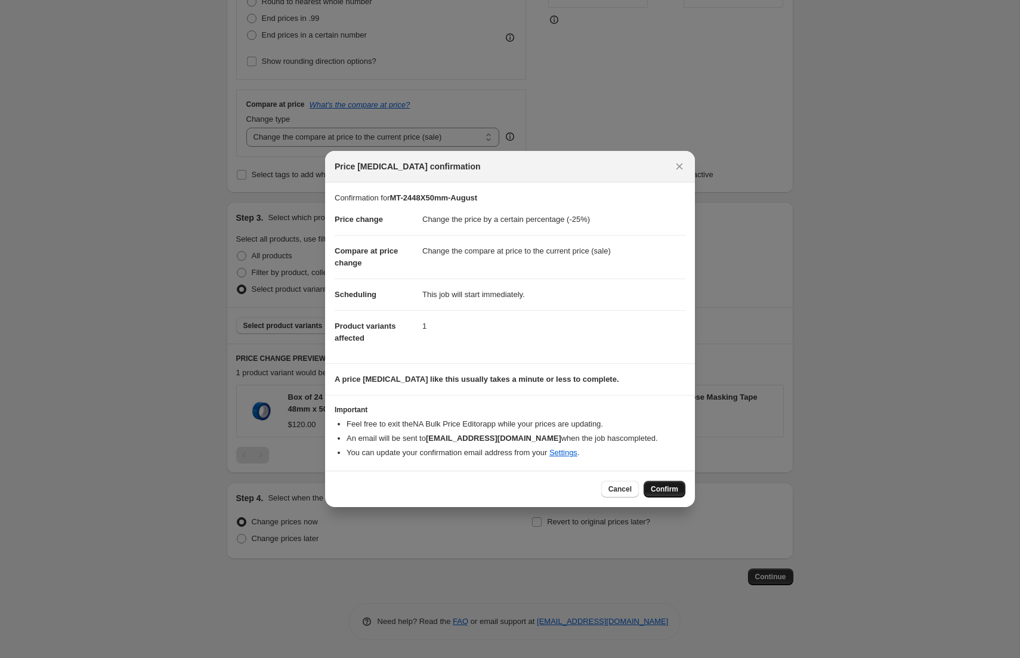
click at [662, 489] on span "Confirm" at bounding box center [664, 489] width 27 height 10
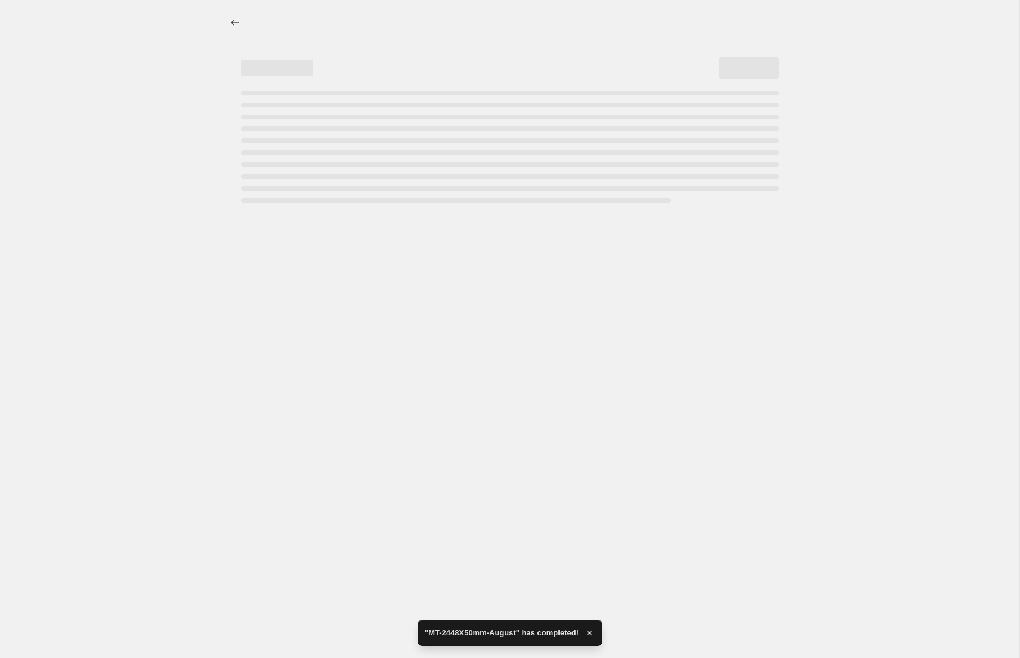
select select "percentage"
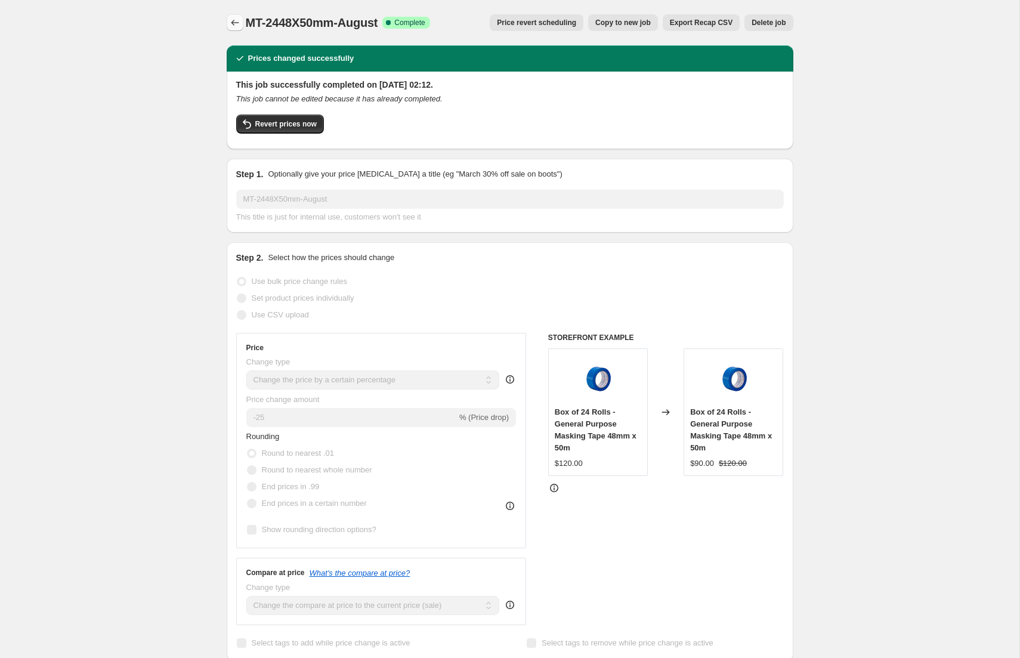
click at [236, 24] on icon "Price change jobs" at bounding box center [235, 23] width 12 height 12
